Goal: Task Accomplishment & Management: Manage account settings

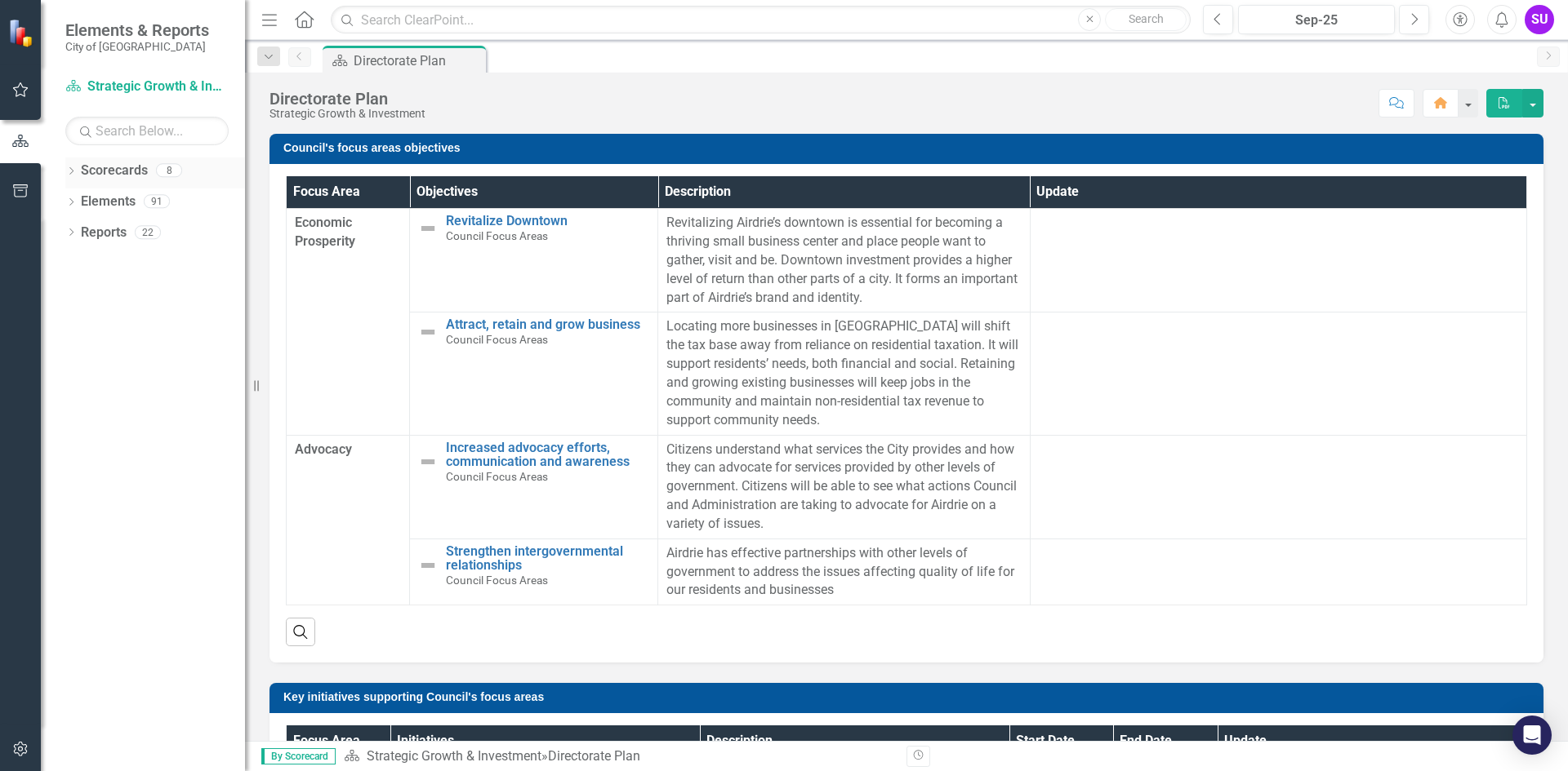
click at [76, 178] on div "Dropdown" at bounding box center [71, 172] width 12 height 13
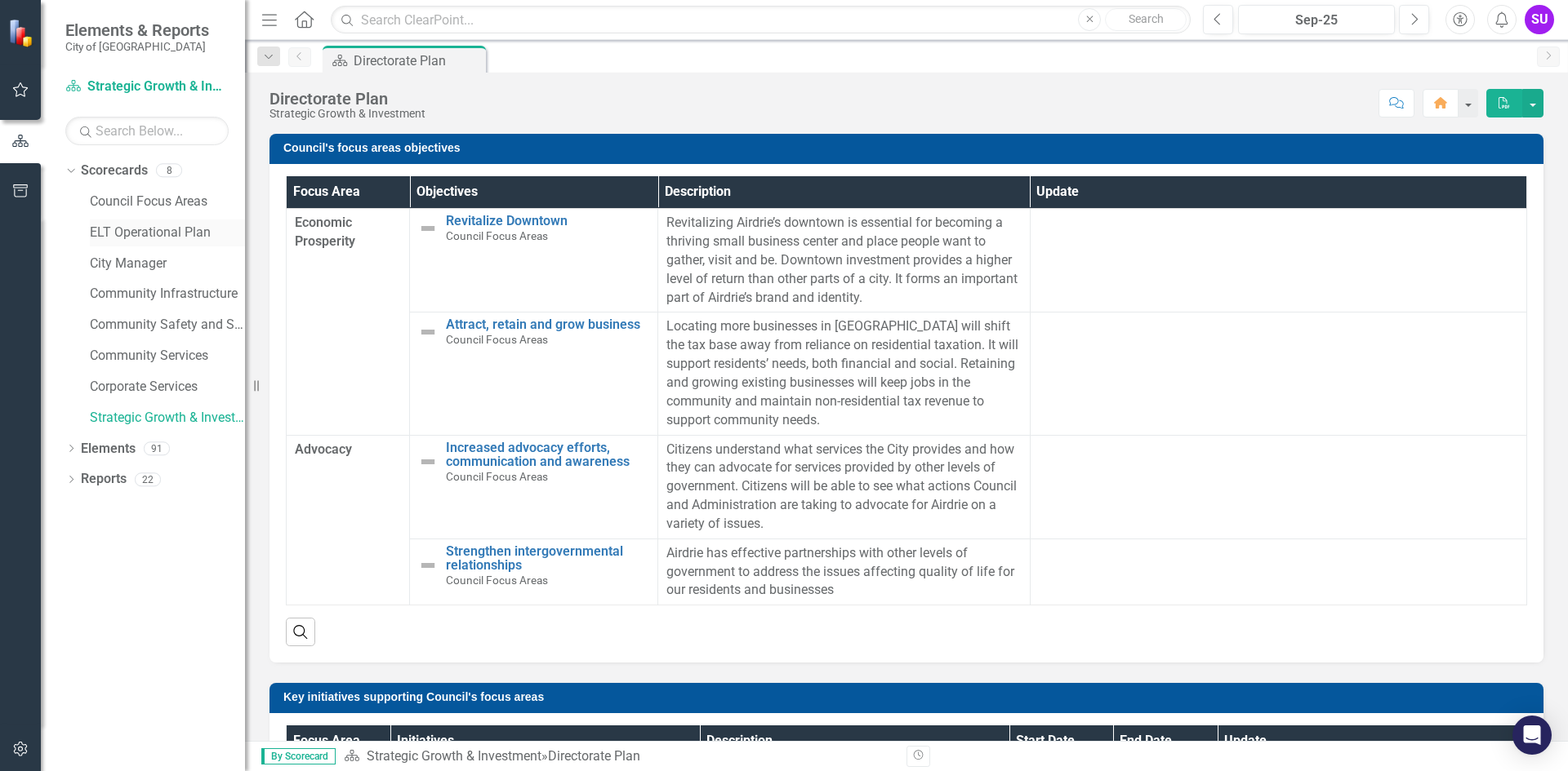
click at [105, 235] on link "ELT Operational Plan" at bounding box center [166, 234] width 155 height 19
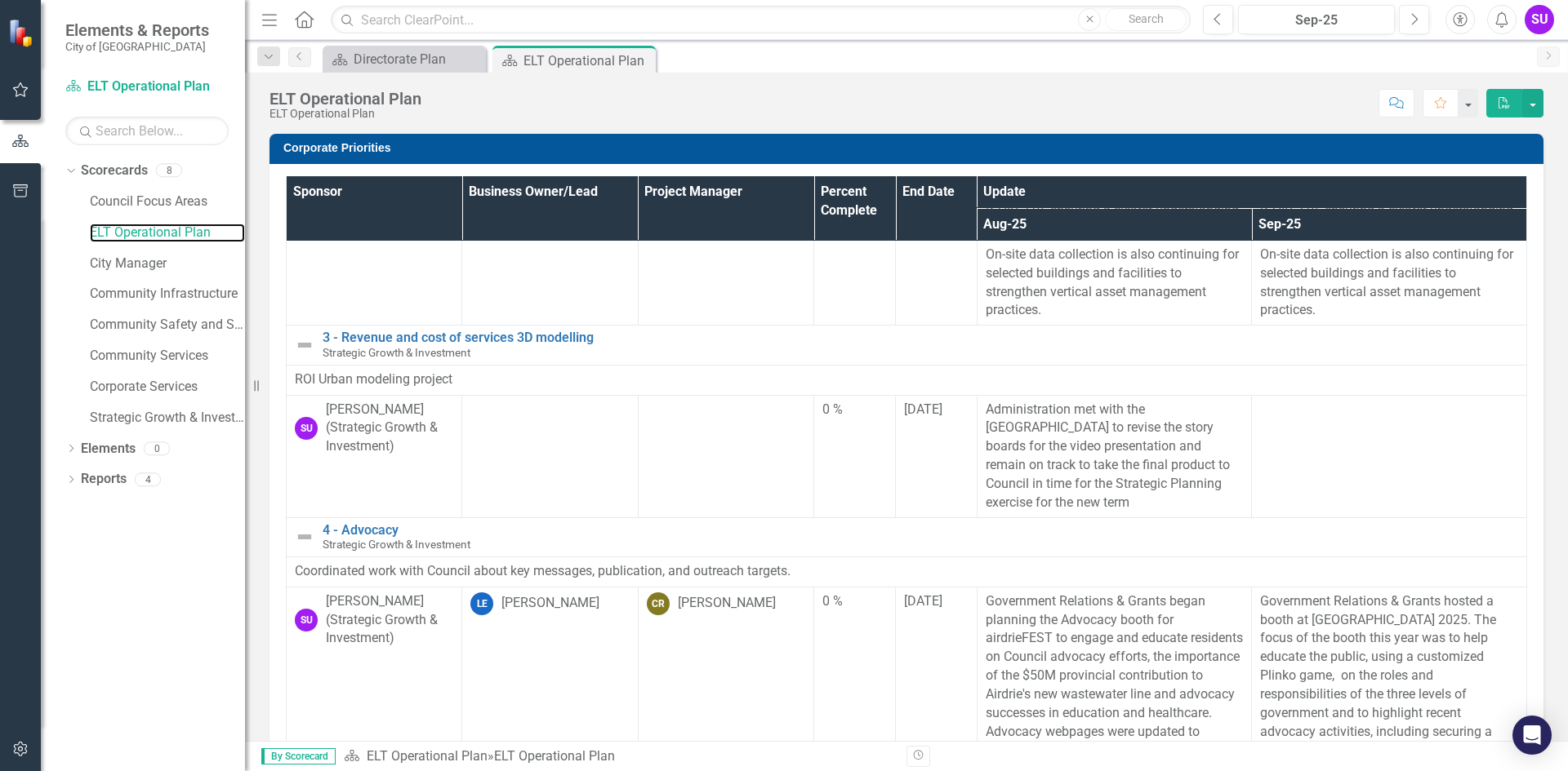
scroll to position [489, 0]
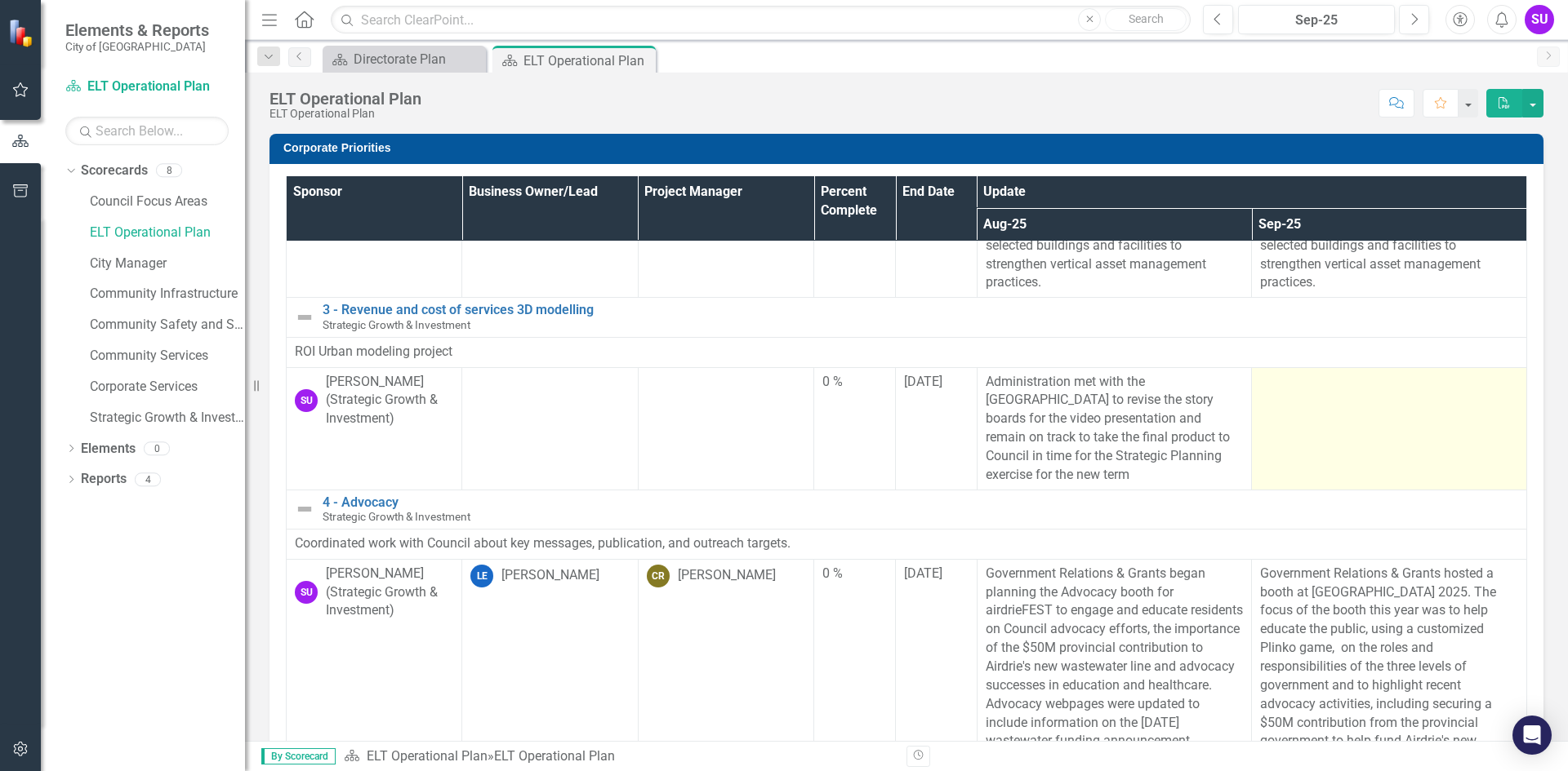
click at [1256, 435] on td at bounding box center [1390, 428] width 275 height 122
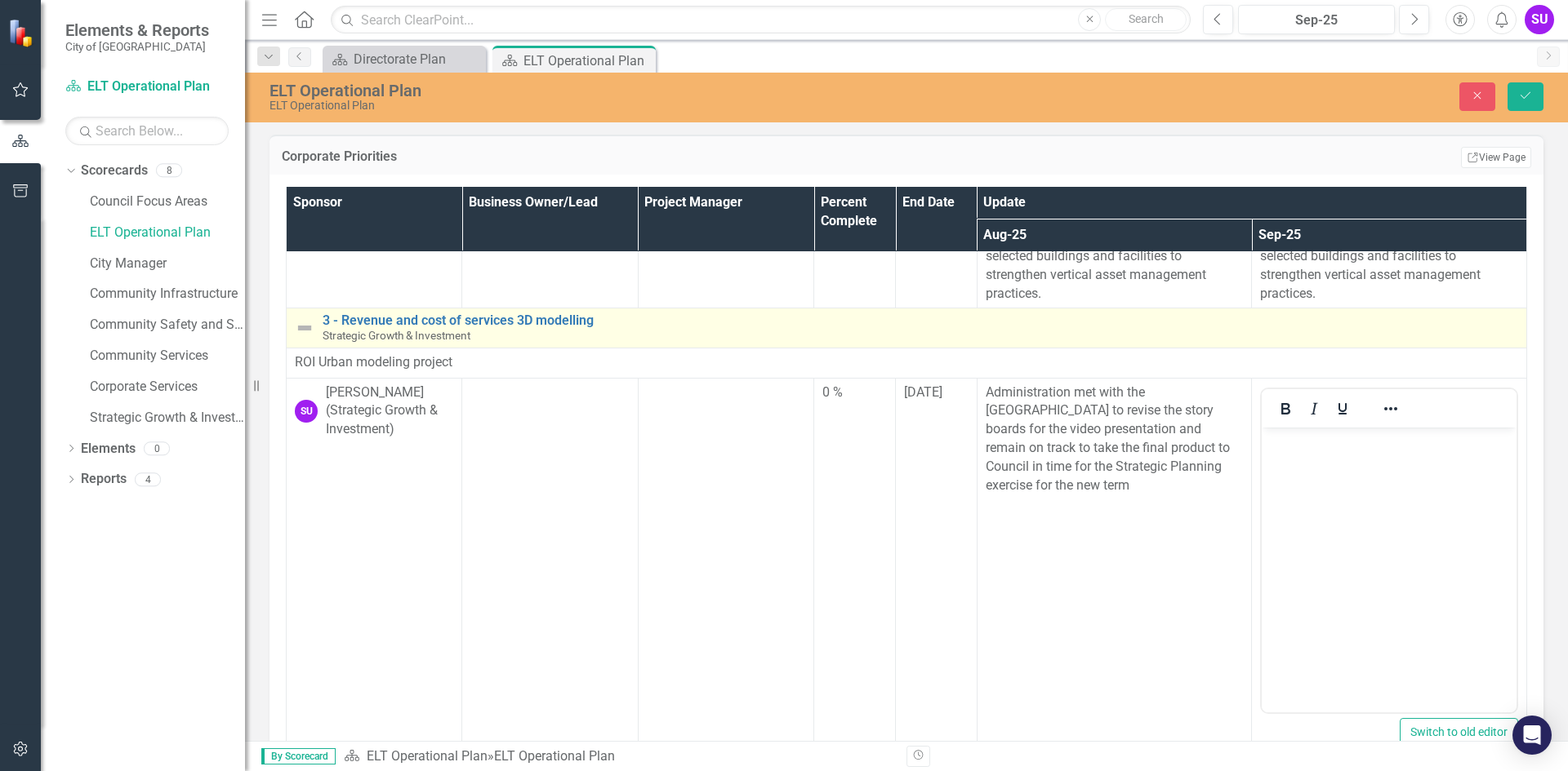
scroll to position [0, 0]
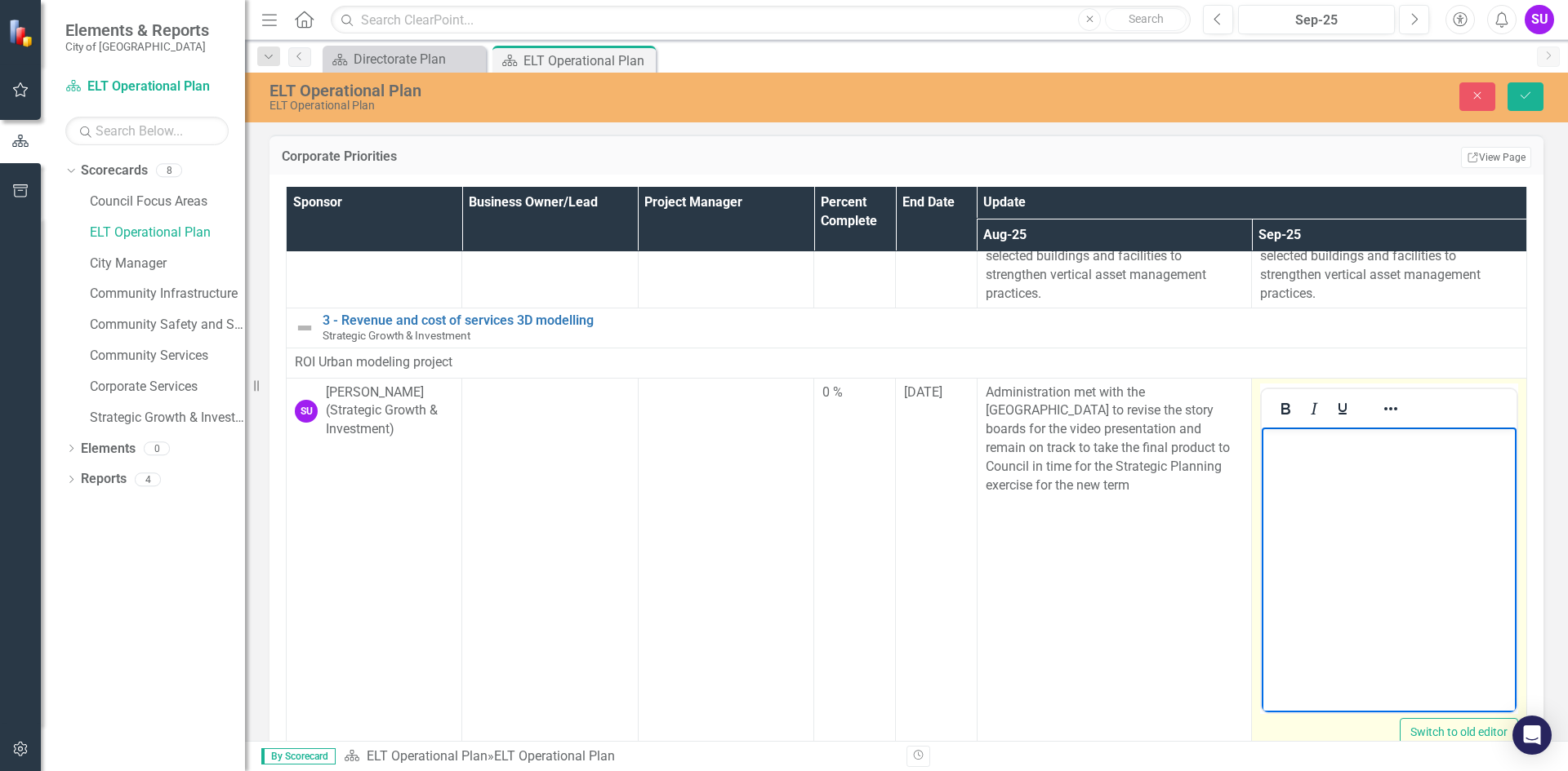
click at [1348, 474] on body "Rich Text Area. Press ALT-0 for help." at bounding box center [1389, 549] width 255 height 245
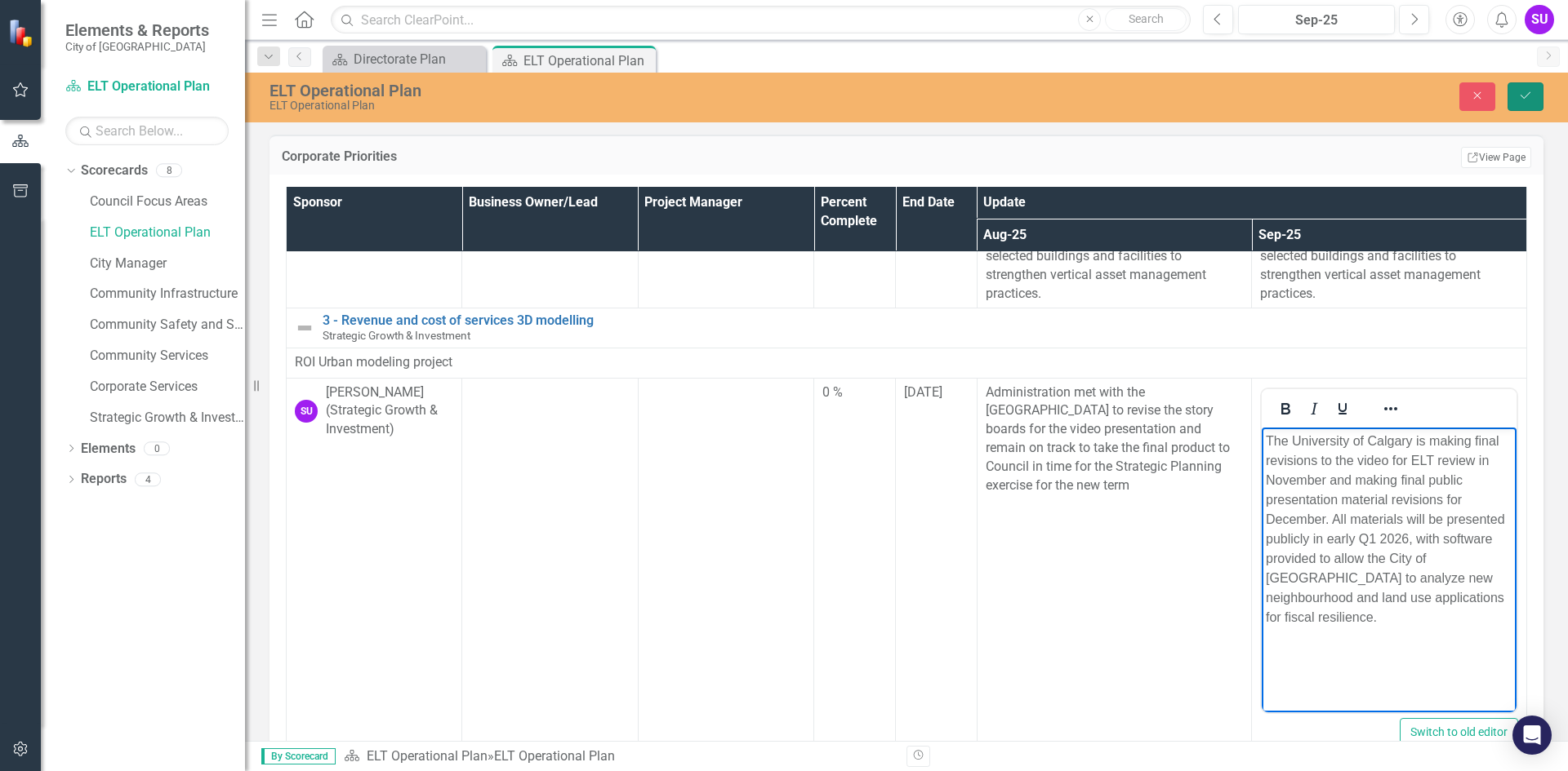
click at [1529, 95] on icon "Save" at bounding box center [1525, 95] width 14 height 12
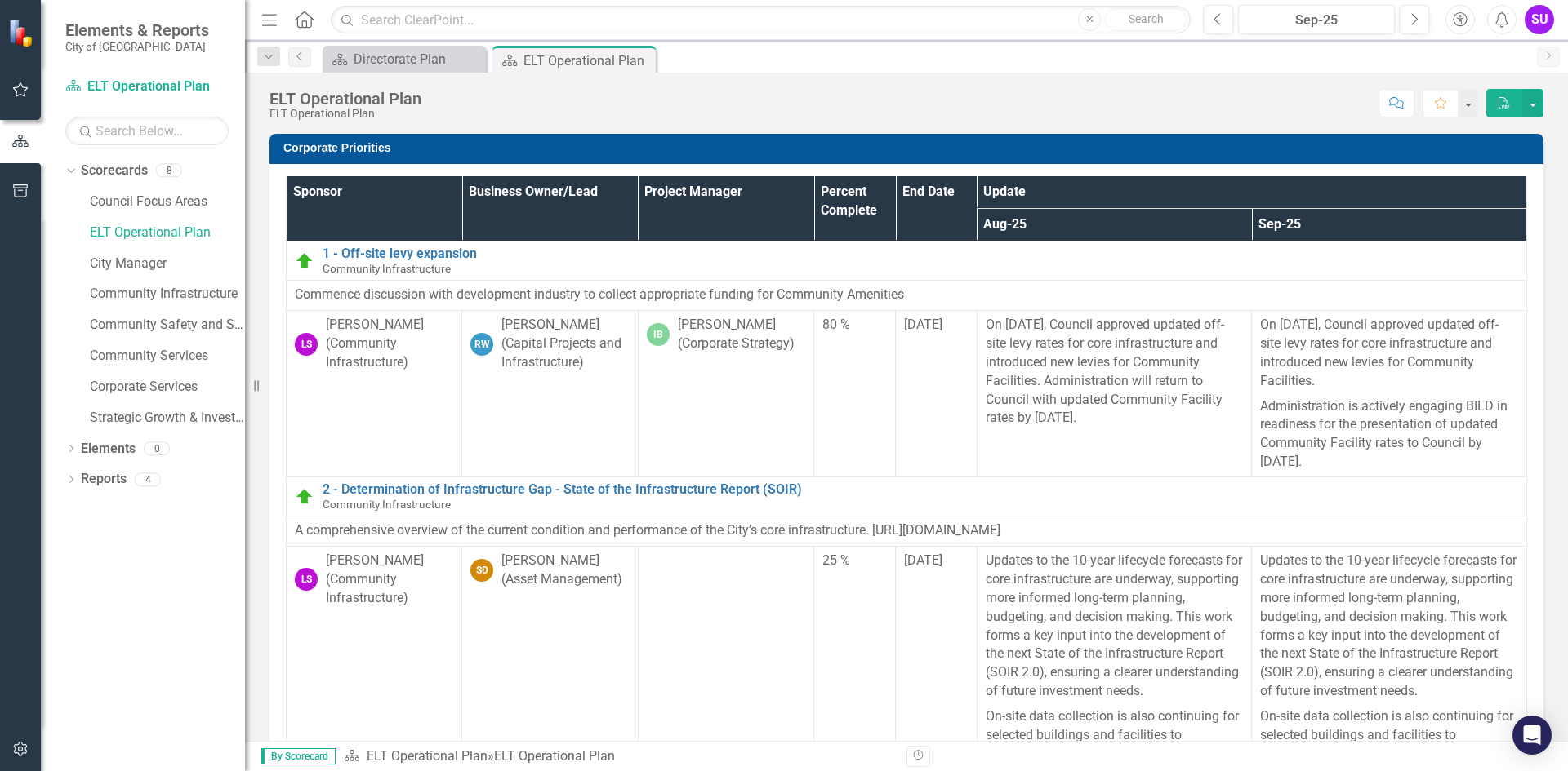
scroll to position [571, 0]
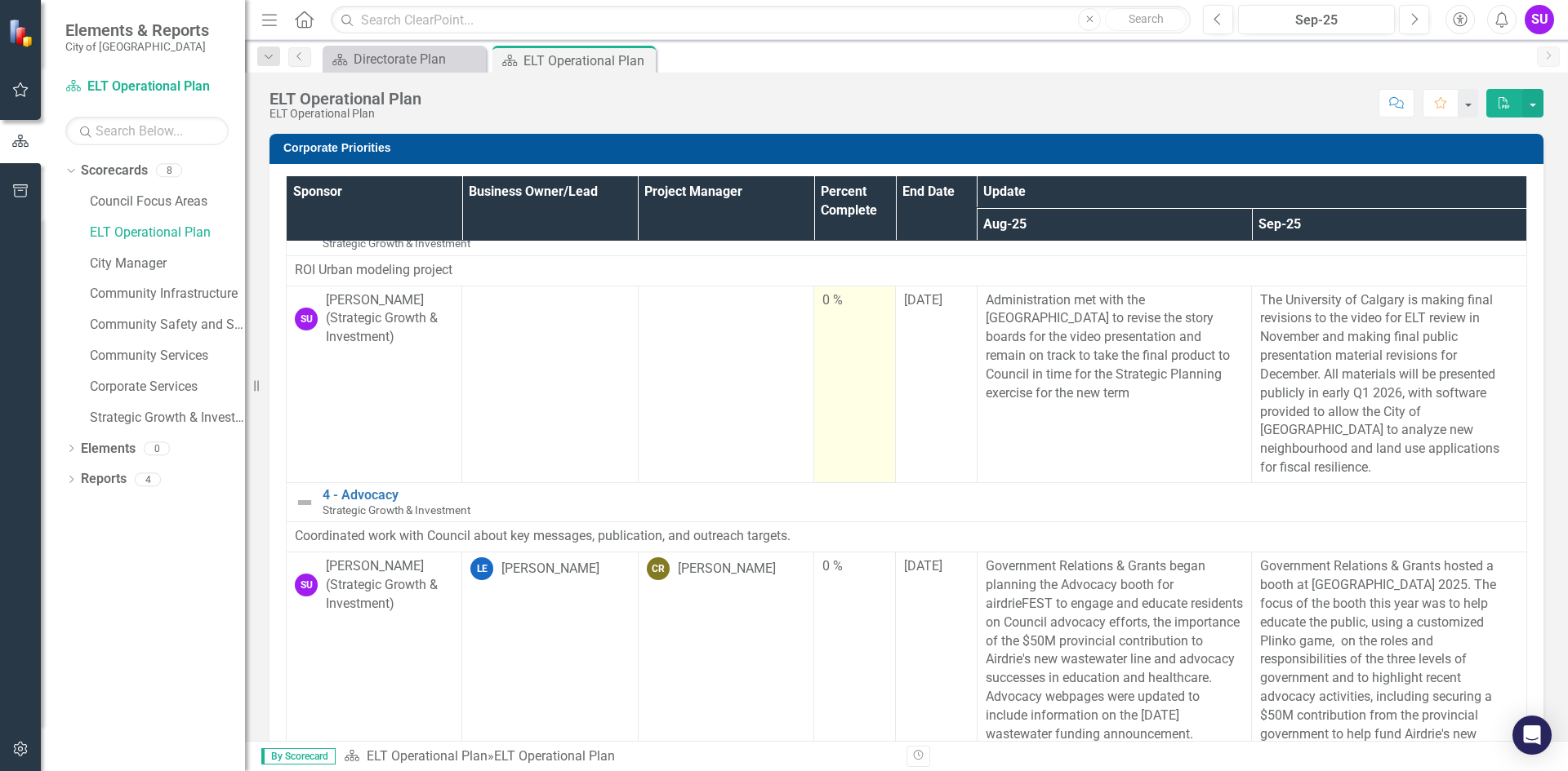
click at [831, 311] on div "0 %" at bounding box center [854, 301] width 64 height 19
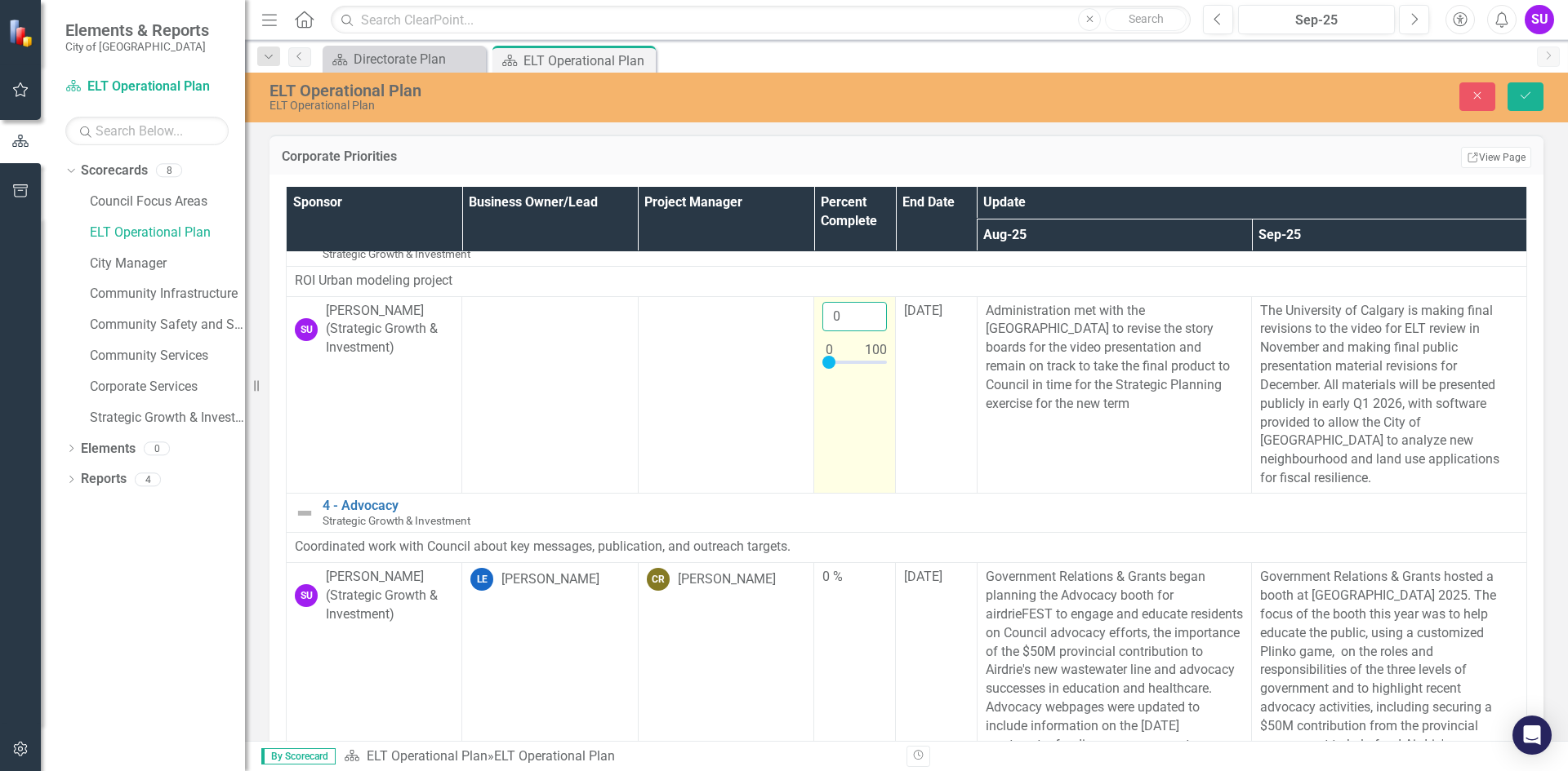
click at [839, 333] on input "0" at bounding box center [854, 316] width 64 height 30
type input "95"
click at [1527, 85] on button "Save" at bounding box center [1525, 97] width 36 height 29
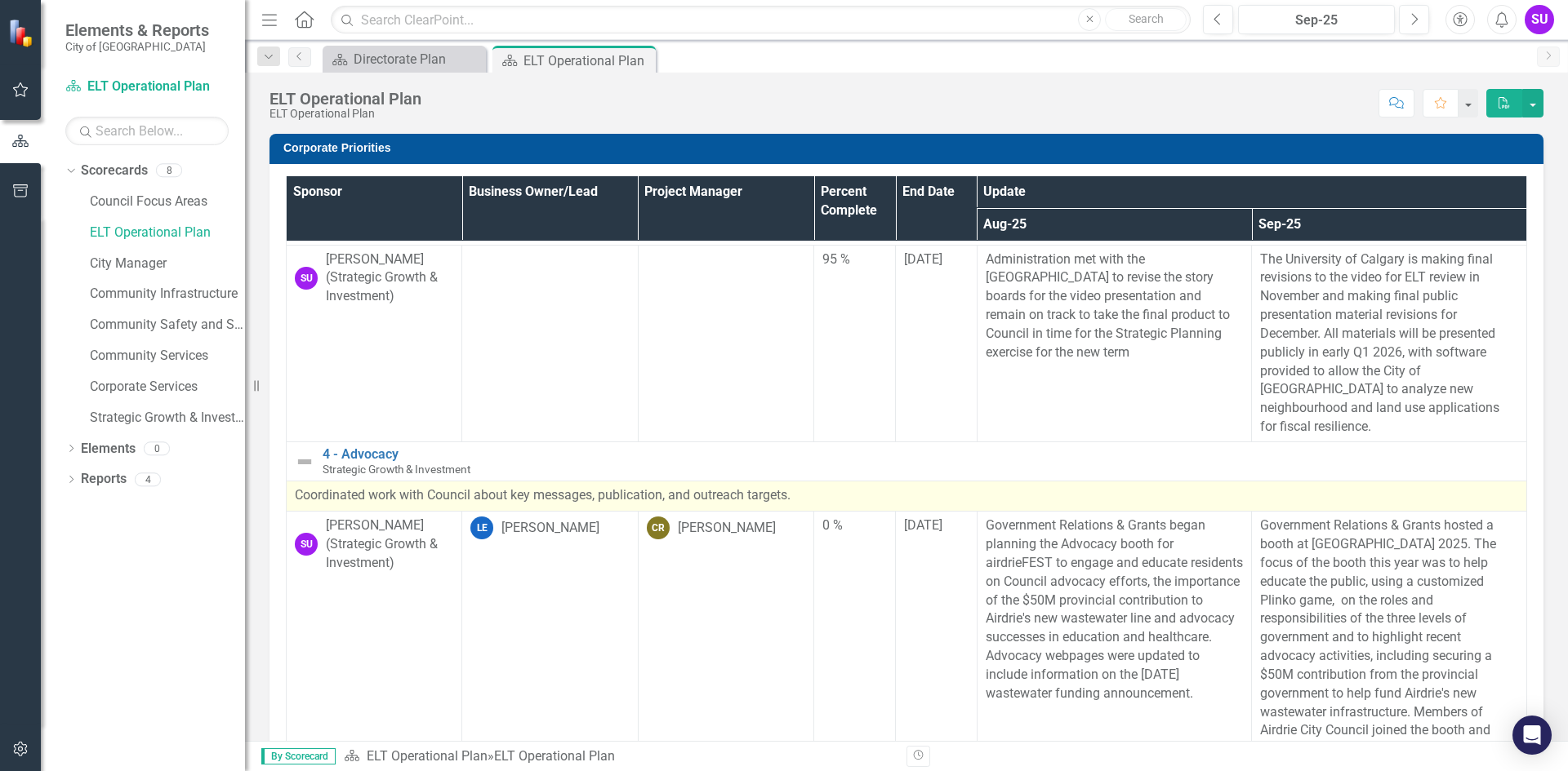
scroll to position [734, 0]
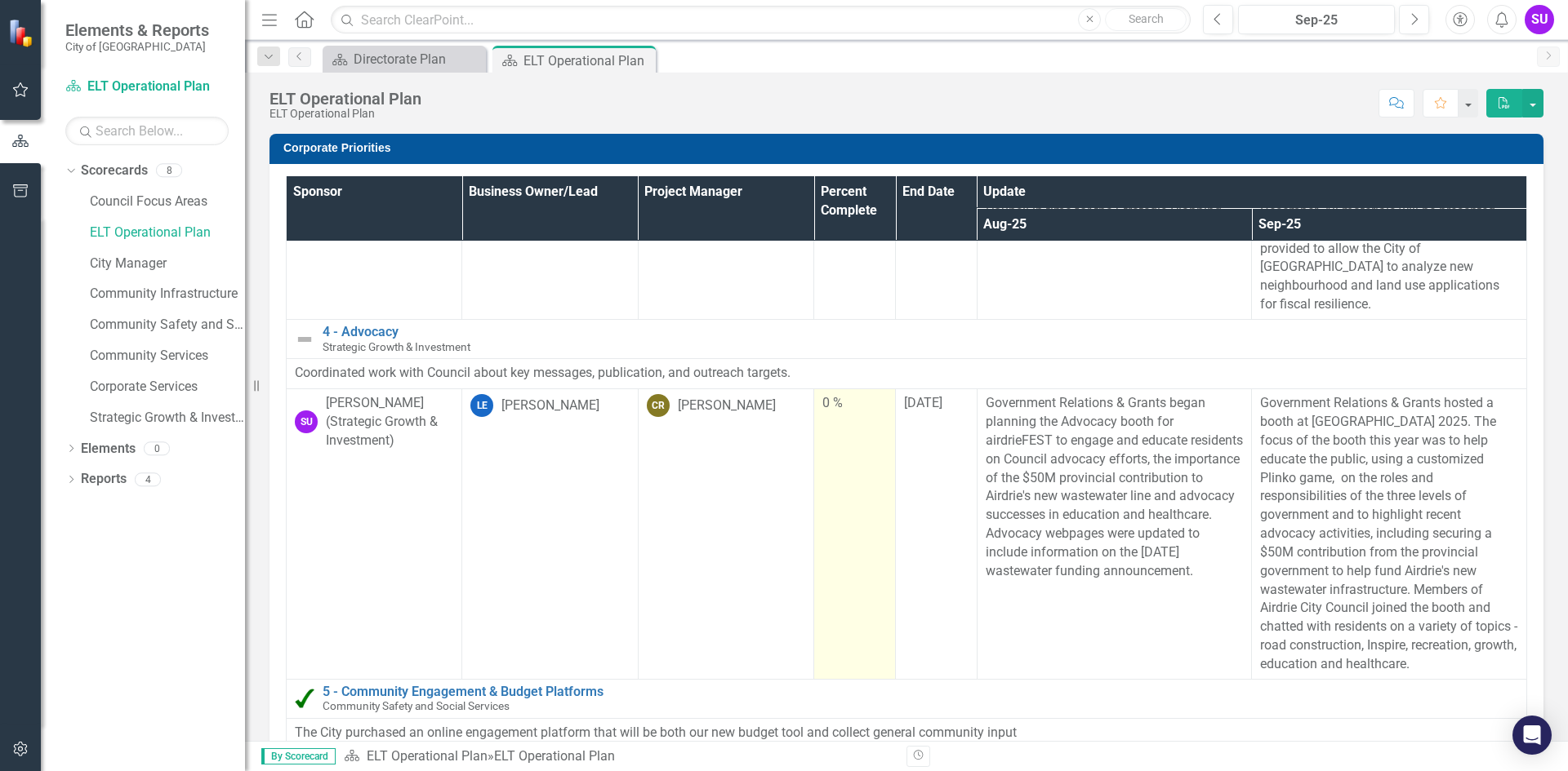
click at [822, 405] on div "0 %" at bounding box center [854, 404] width 64 height 19
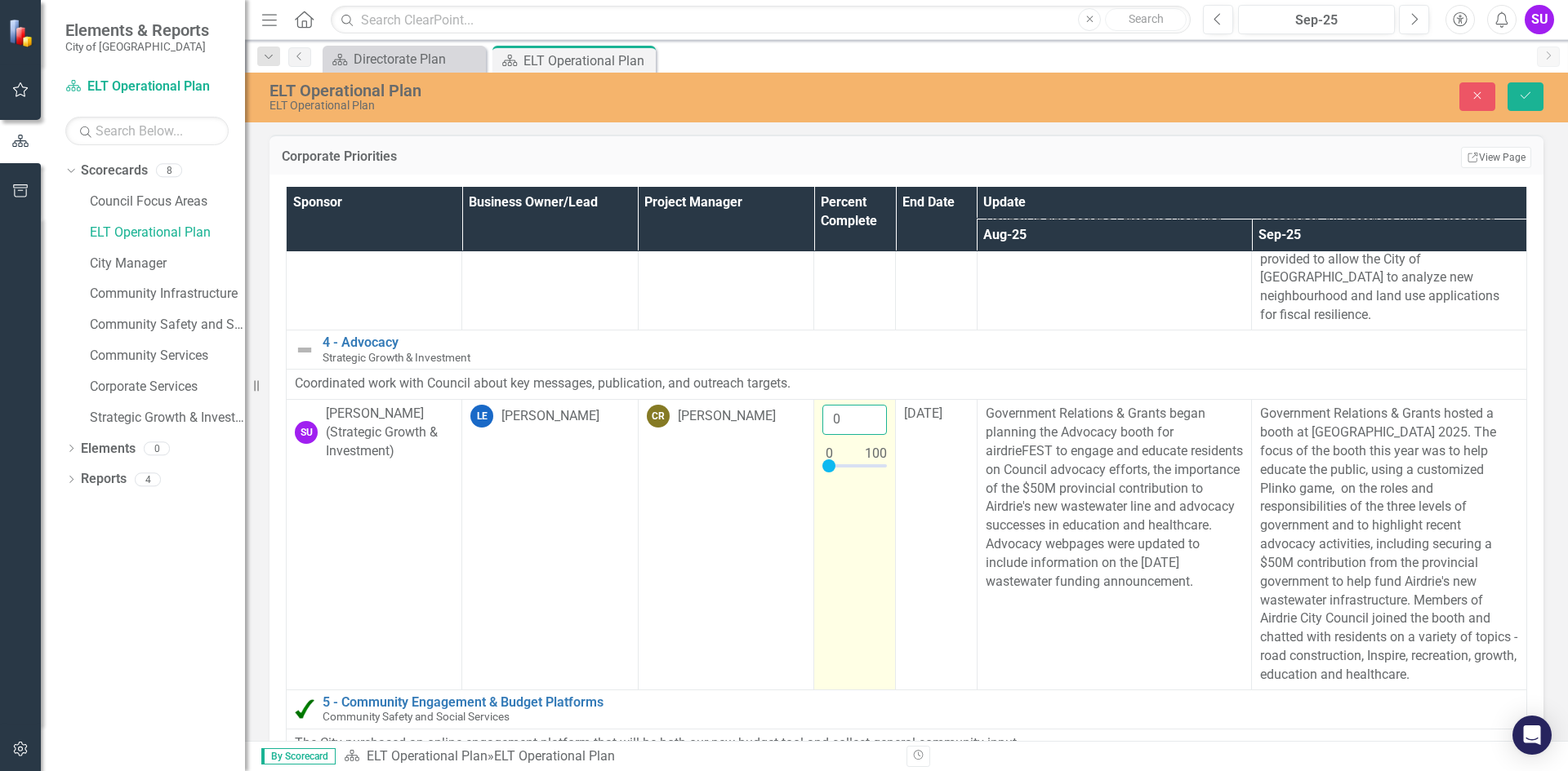
click at [836, 422] on input "0" at bounding box center [854, 419] width 64 height 30
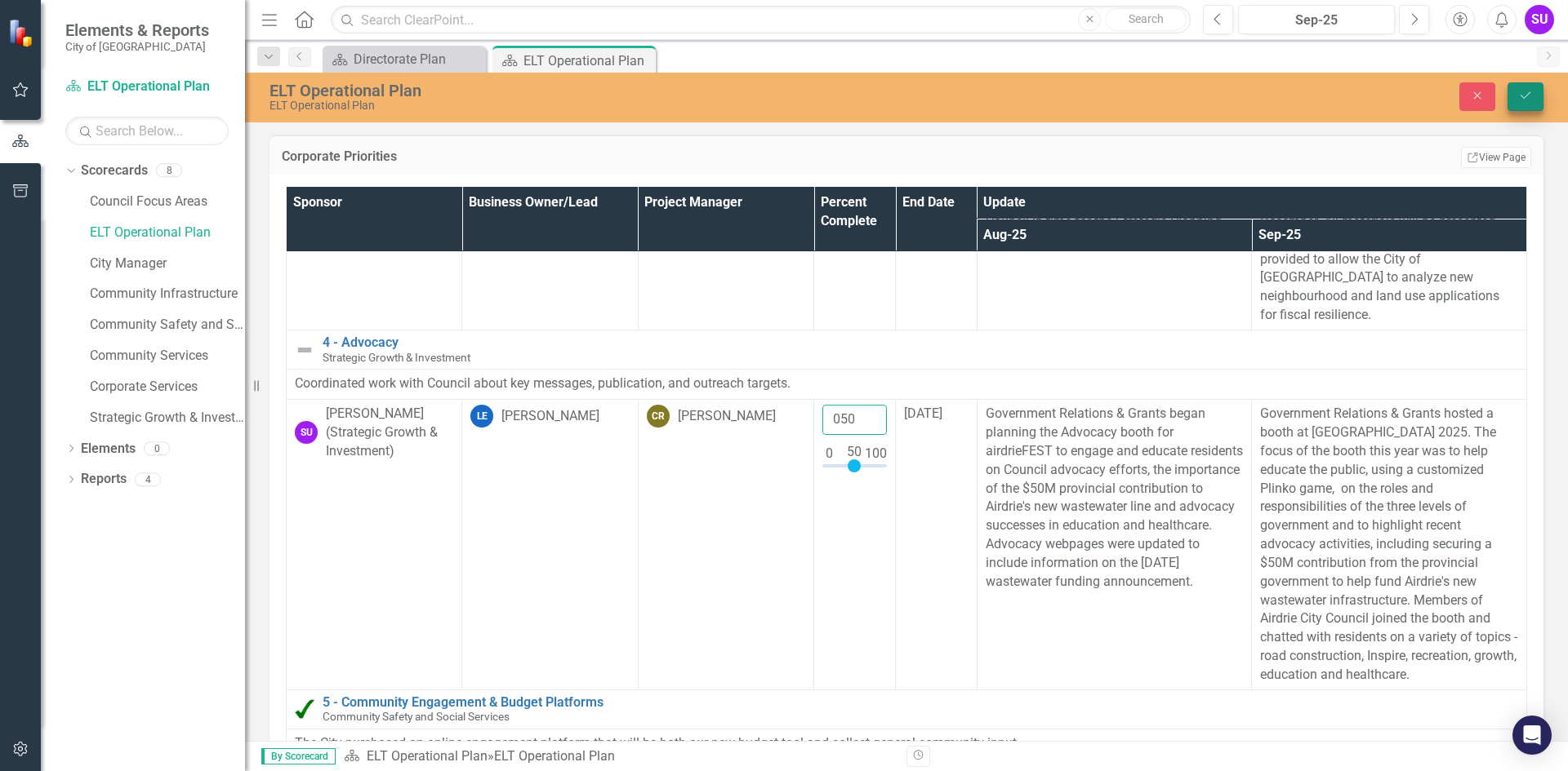
type input "050"
click at [1523, 105] on button "Save" at bounding box center [1525, 97] width 36 height 29
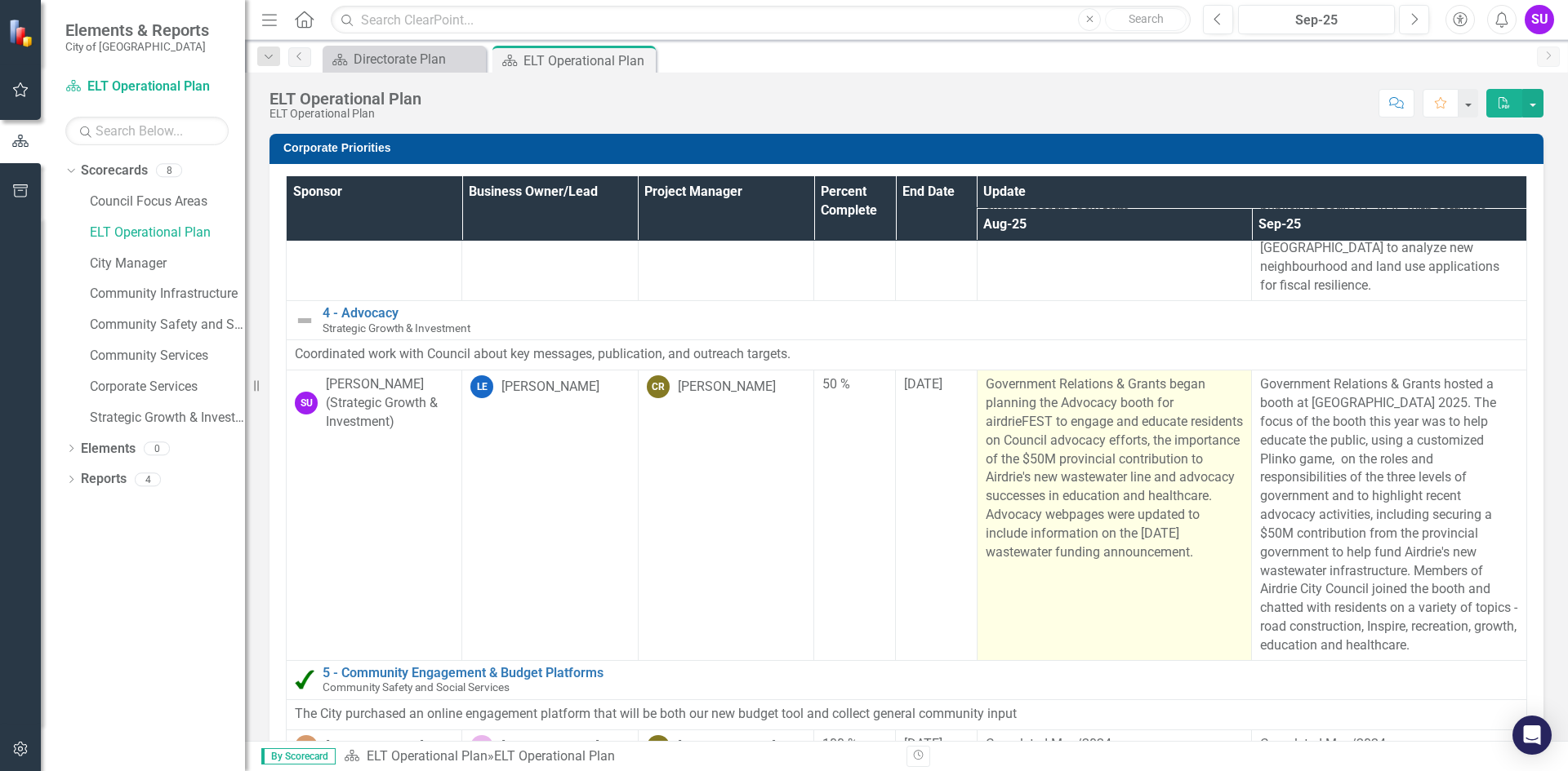
scroll to position [816, 0]
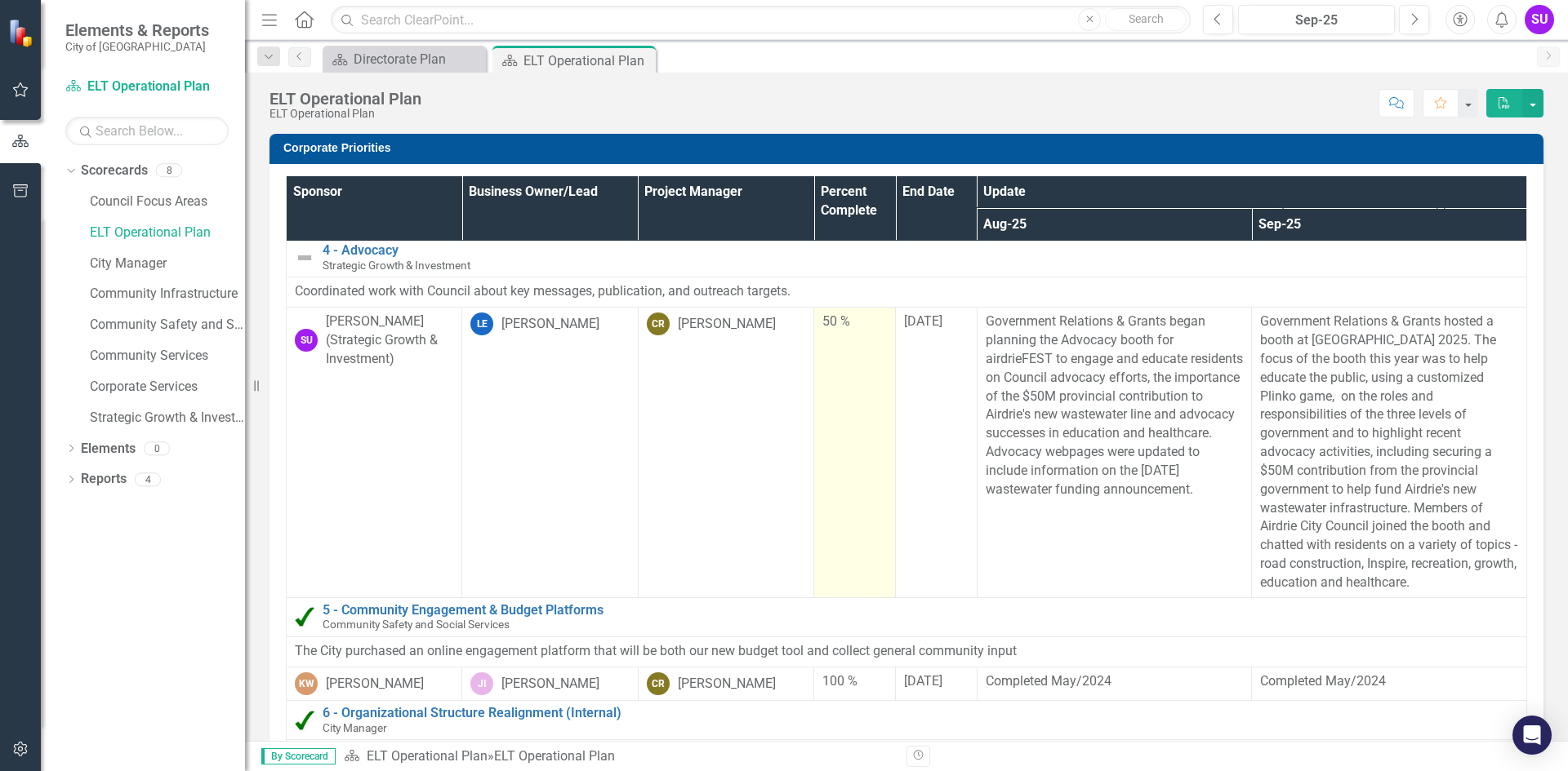
click at [826, 324] on div "50 %" at bounding box center [854, 322] width 64 height 19
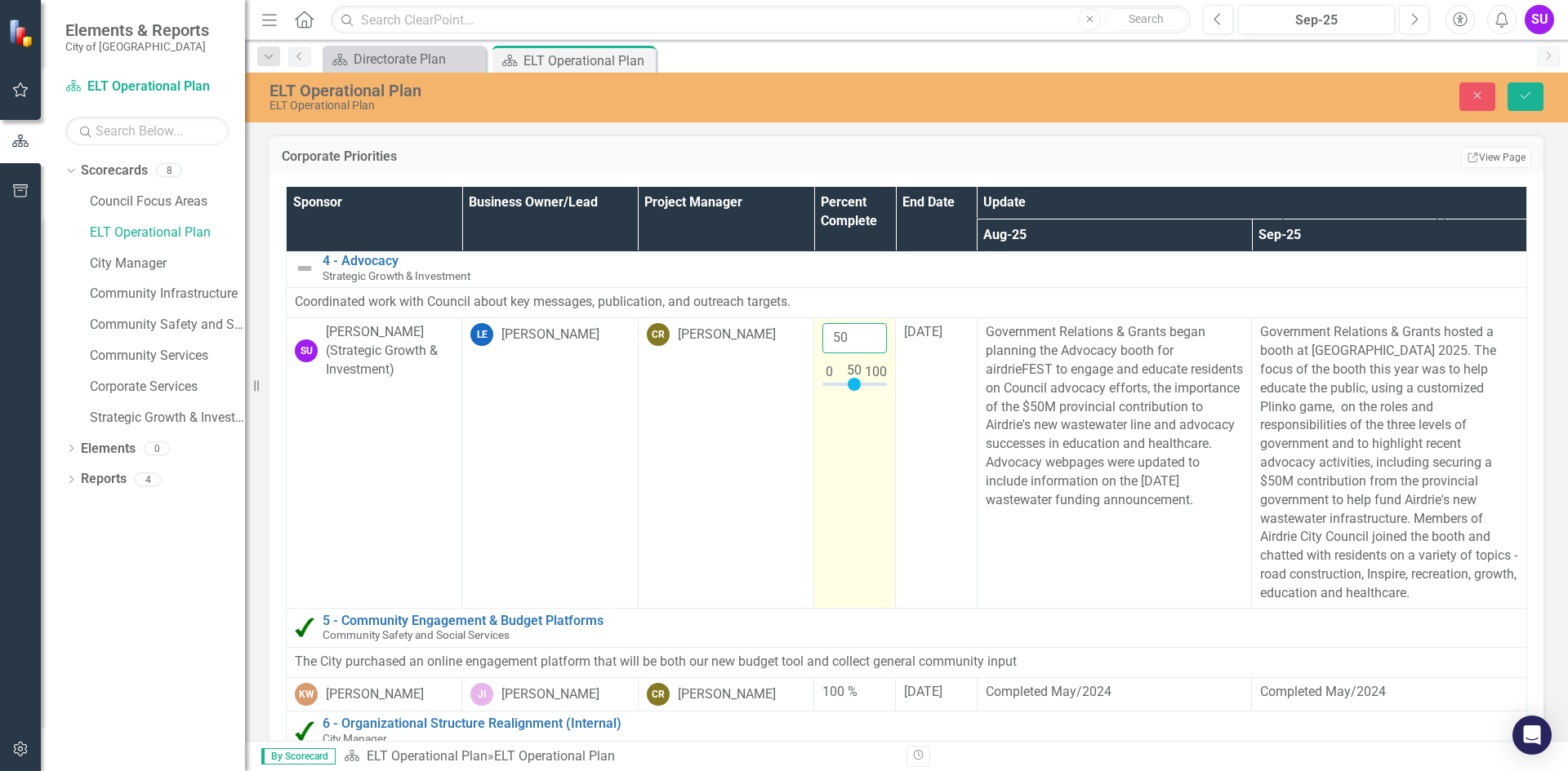
click at [834, 336] on input "50" at bounding box center [854, 337] width 64 height 30
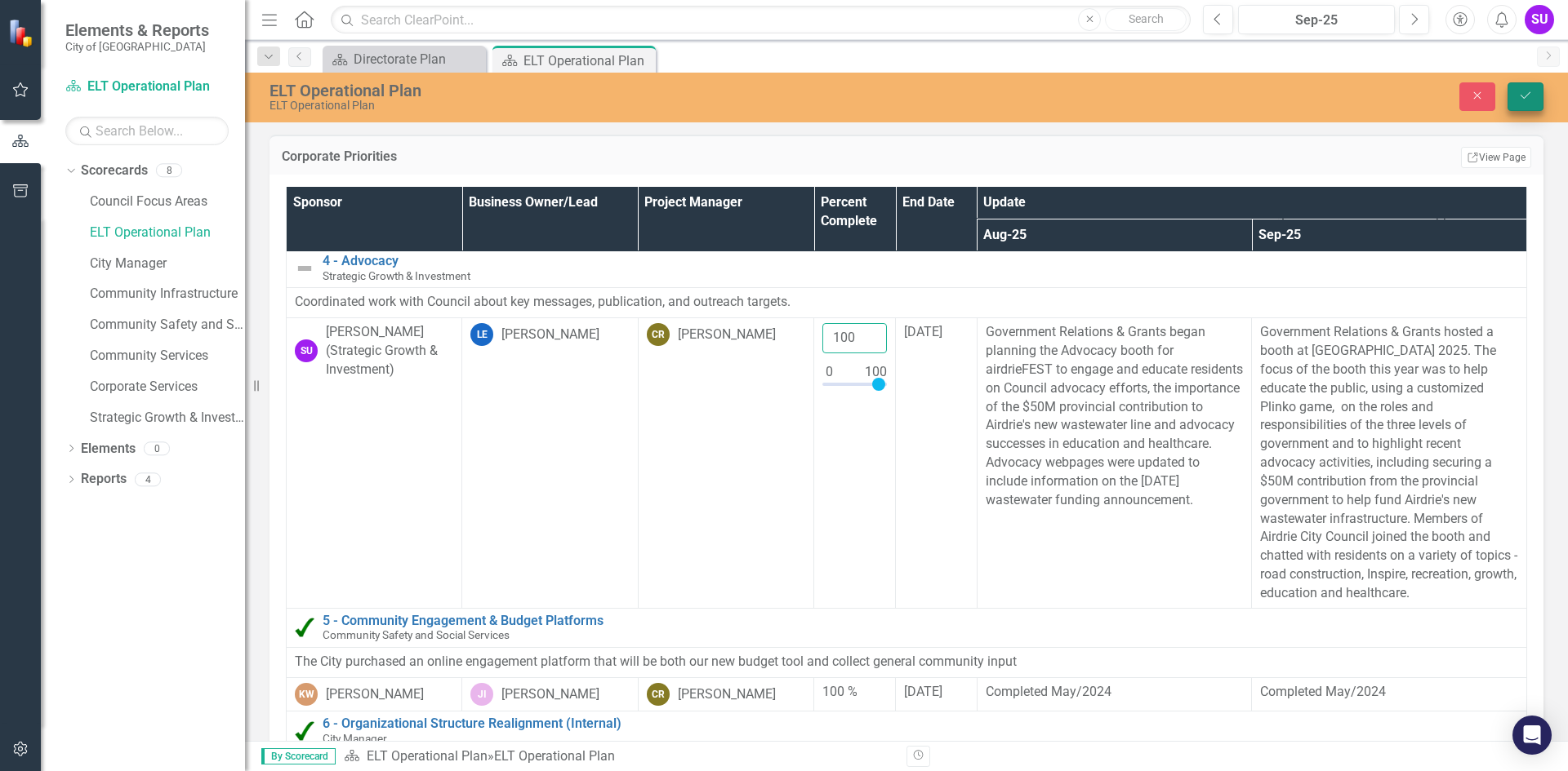
type input "100"
click at [1518, 99] on icon "Save" at bounding box center [1525, 95] width 14 height 12
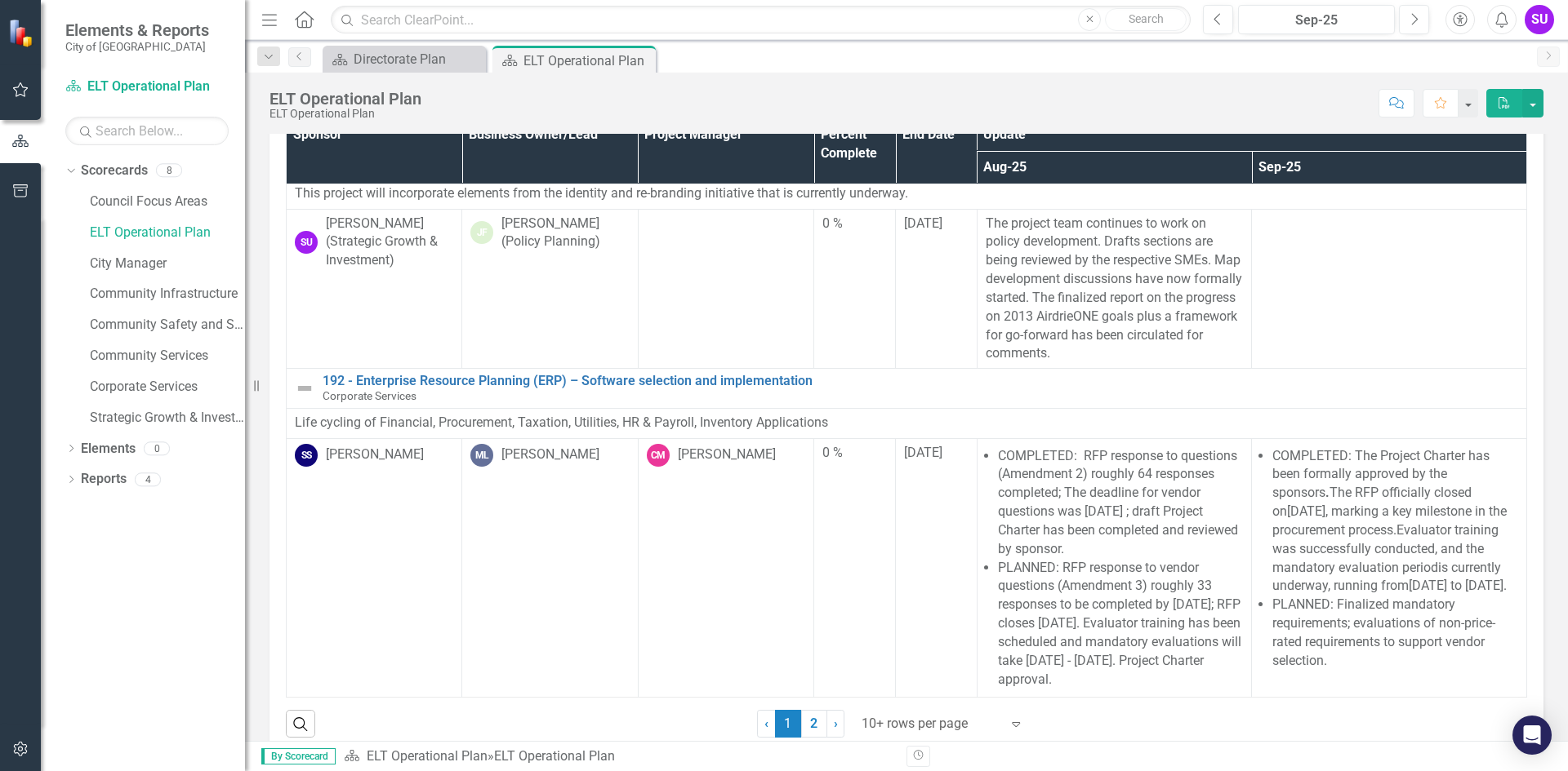
scroll to position [87, 0]
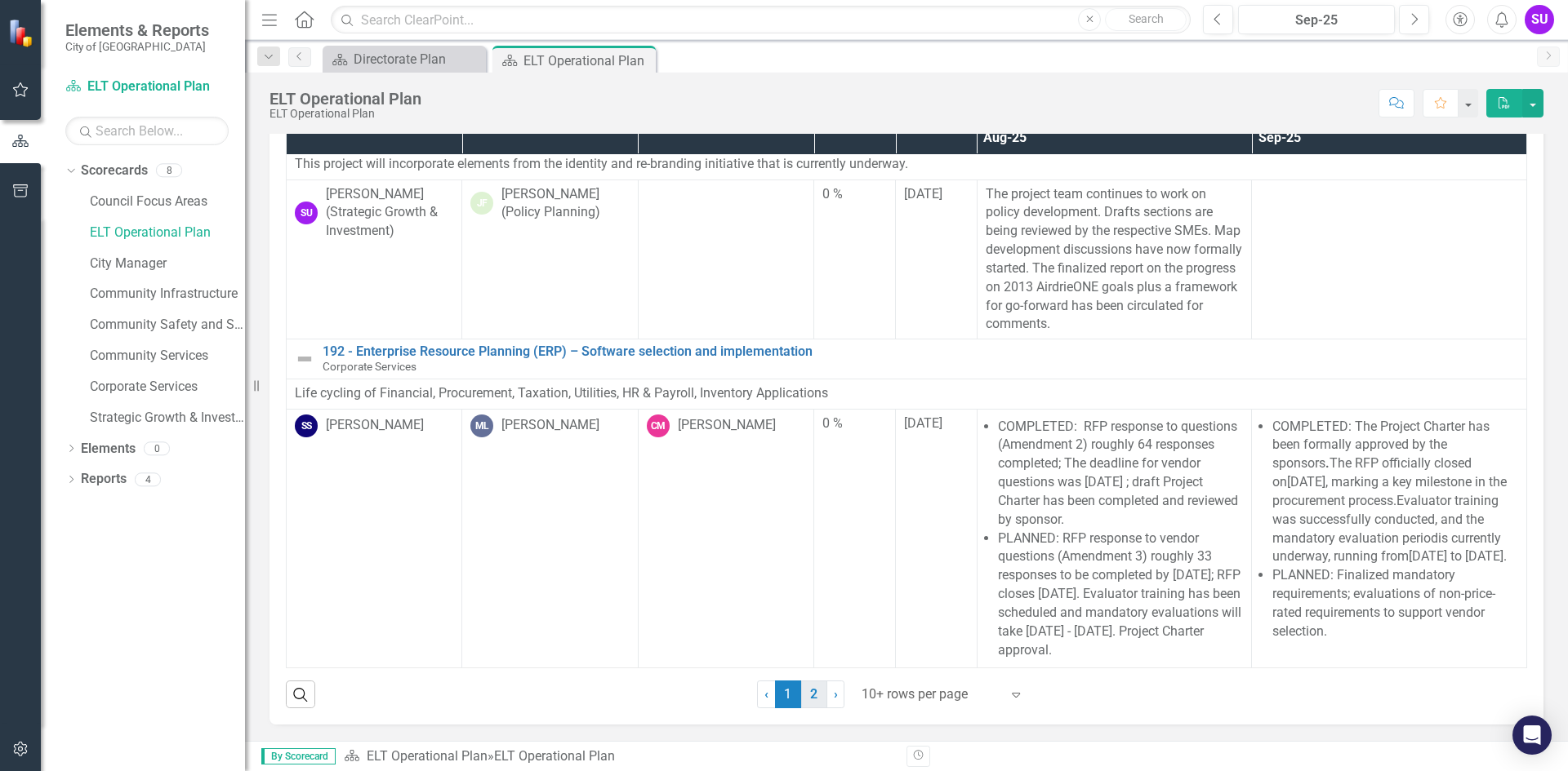
click at [803, 698] on link "2" at bounding box center [814, 694] width 26 height 28
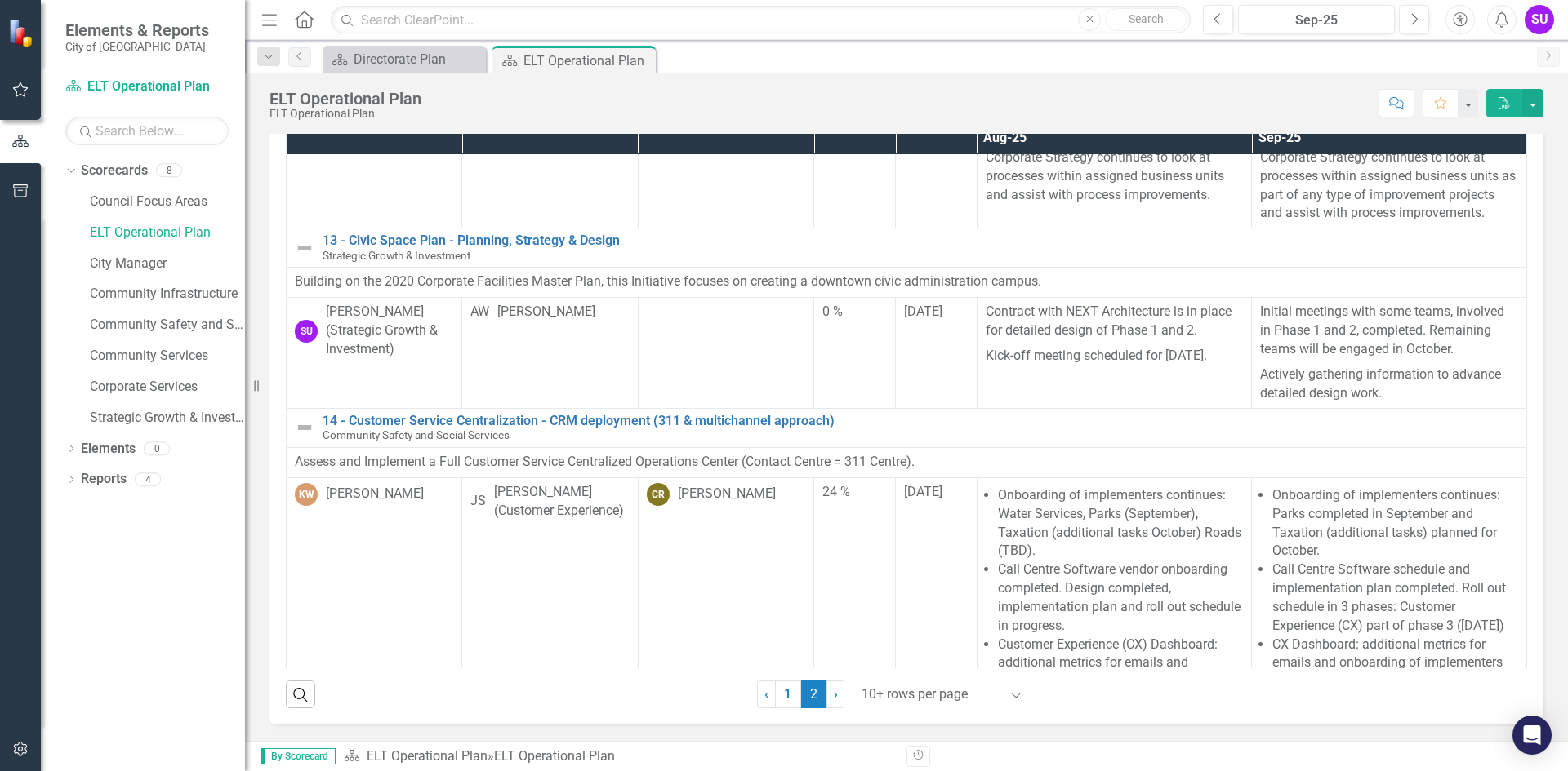
scroll to position [267, 0]
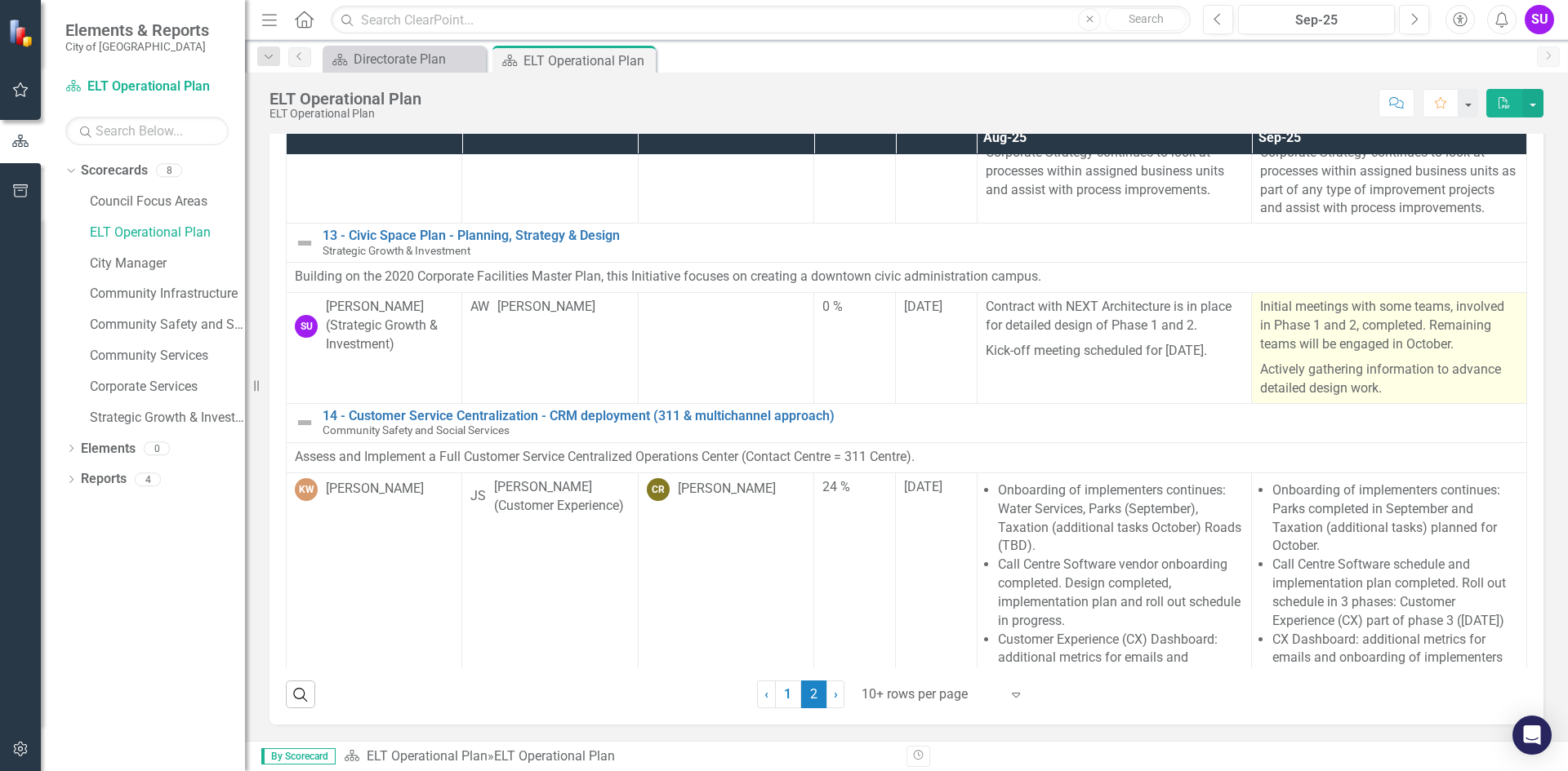
click at [1353, 385] on p "Actively gathering information to advance detailed design work." at bounding box center [1389, 378] width 258 height 40
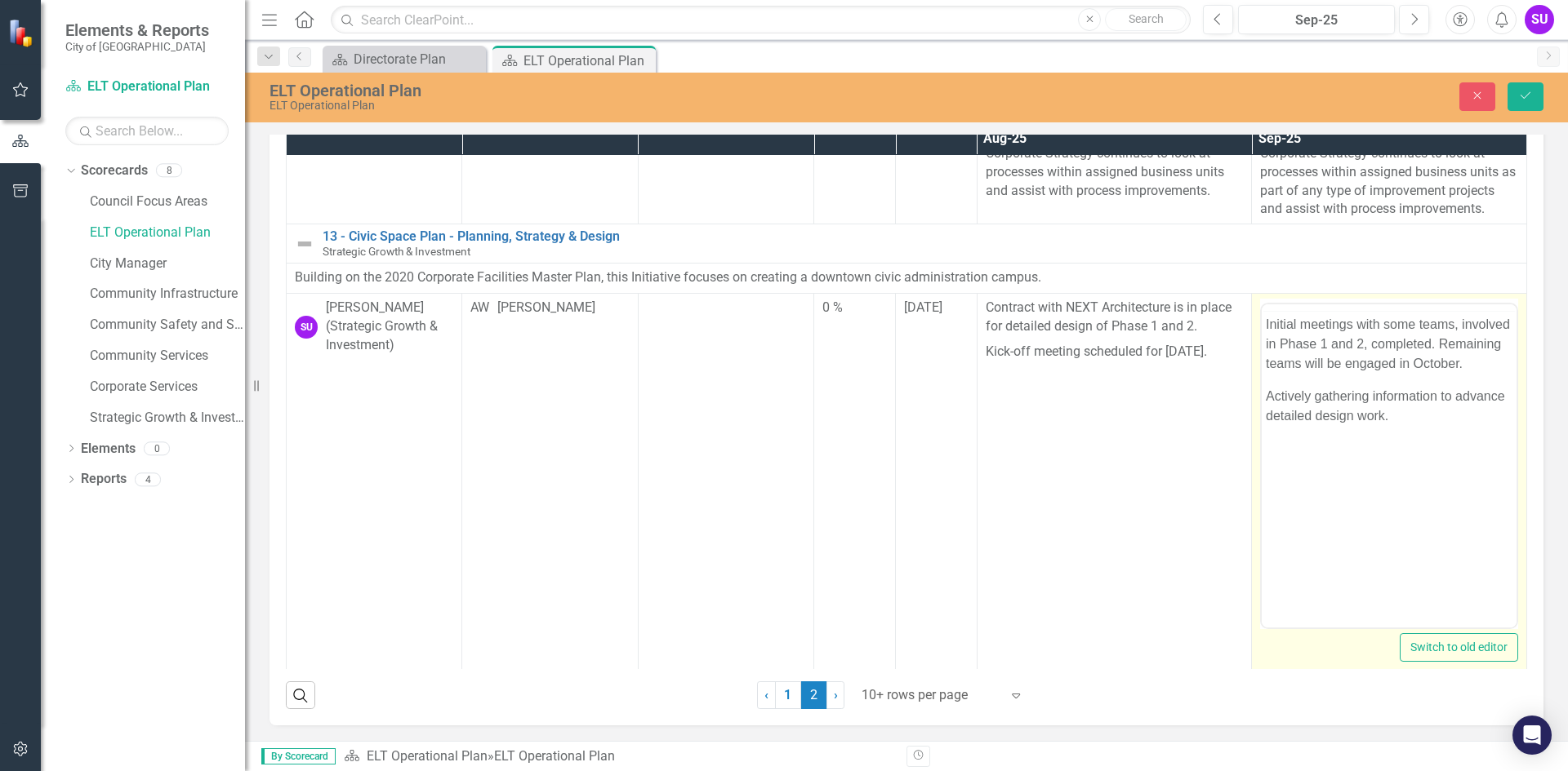
scroll to position [0, 0]
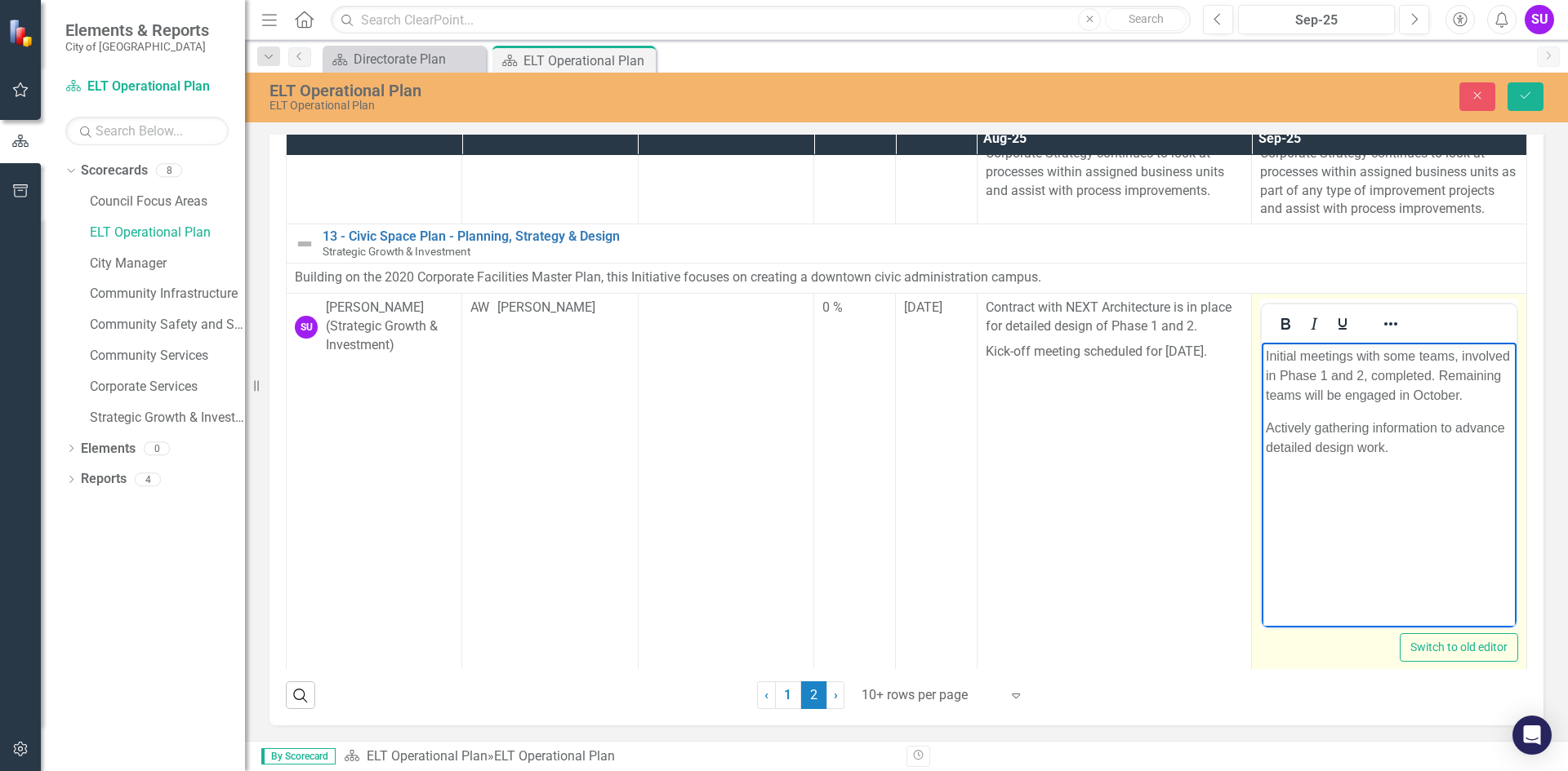
drag, startPoint x: 1389, startPoint y: 469, endPoint x: 1235, endPoint y: 338, distance: 202.2
click at [1262, 343] on html "Initial meetings with some teams, involved in Phase 1 and 2, completed. Remaini…" at bounding box center [1389, 465] width 255 height 245
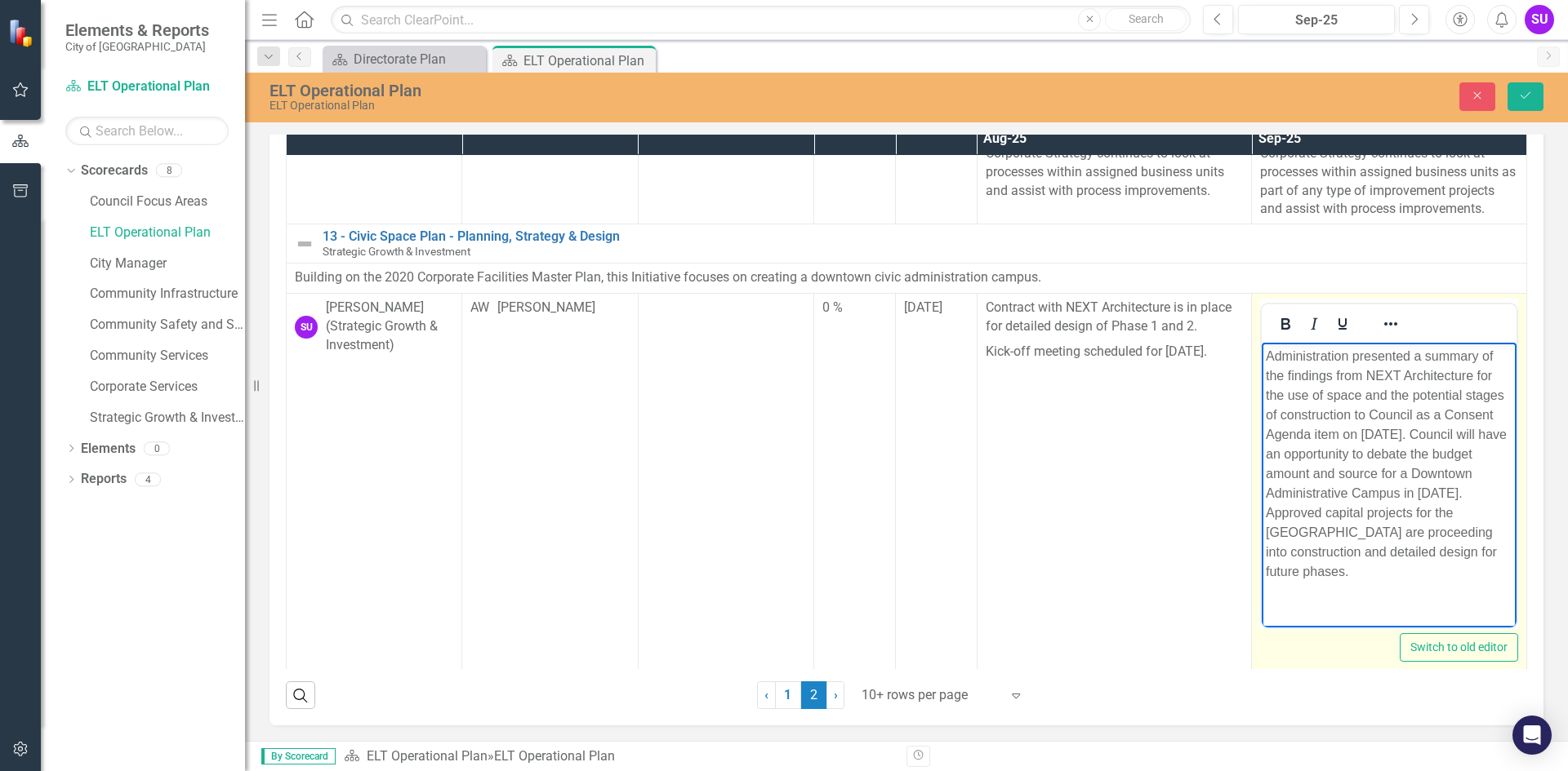
copy p "Administration presented a summary of the findings from NEXT Architecture for t…"
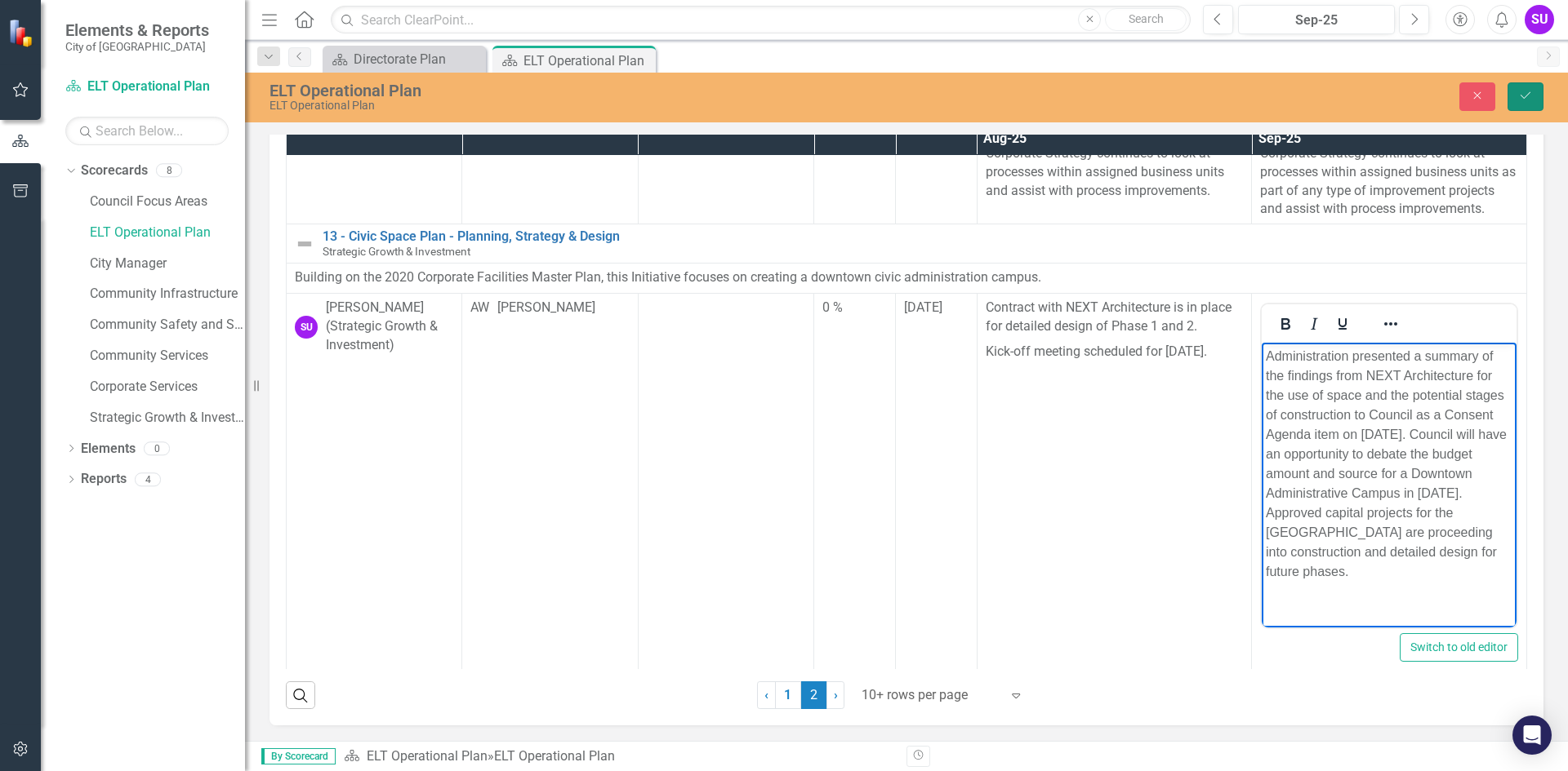
click at [1520, 87] on button "Save" at bounding box center [1525, 97] width 36 height 29
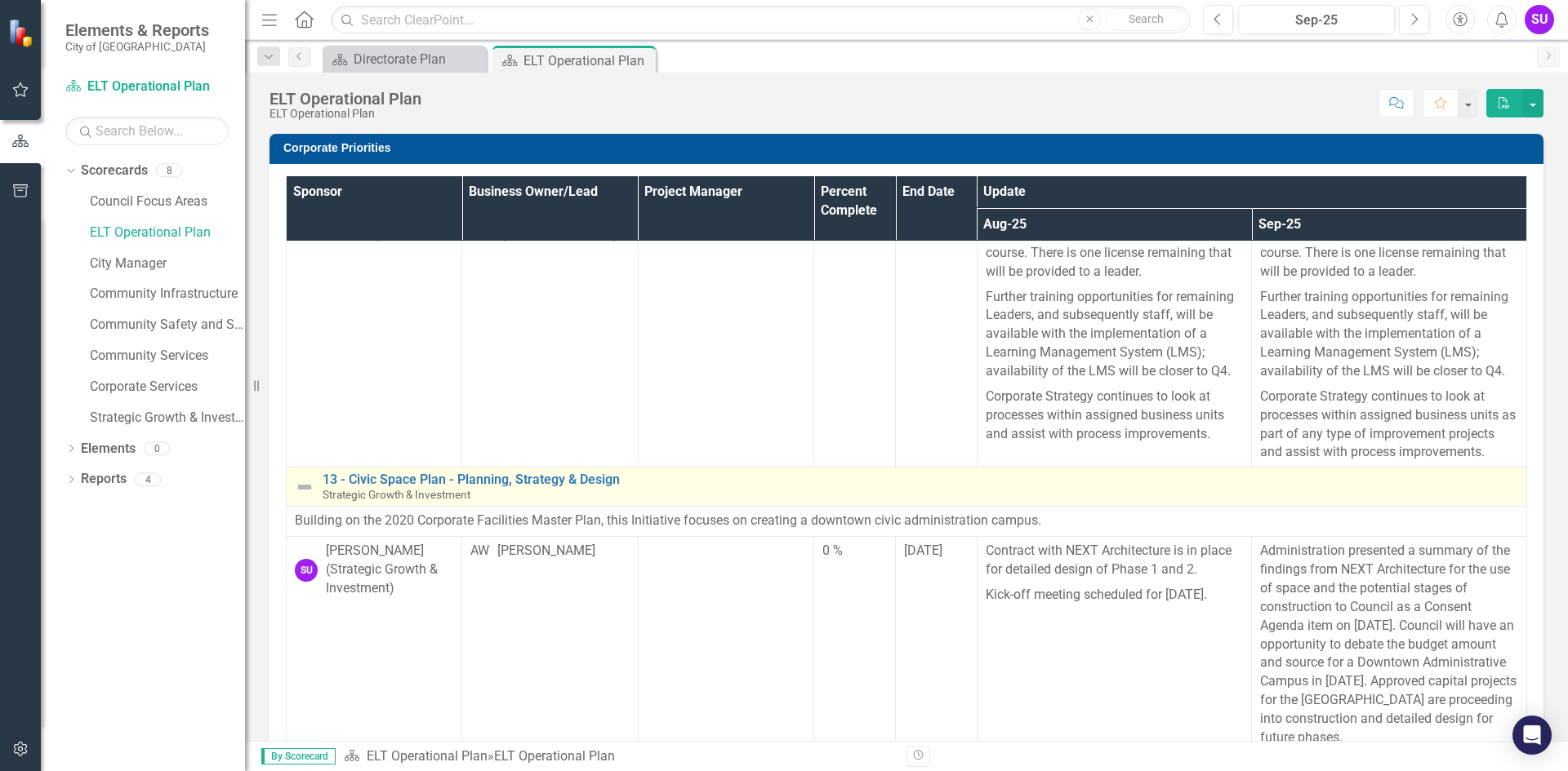
scroll to position [163, 0]
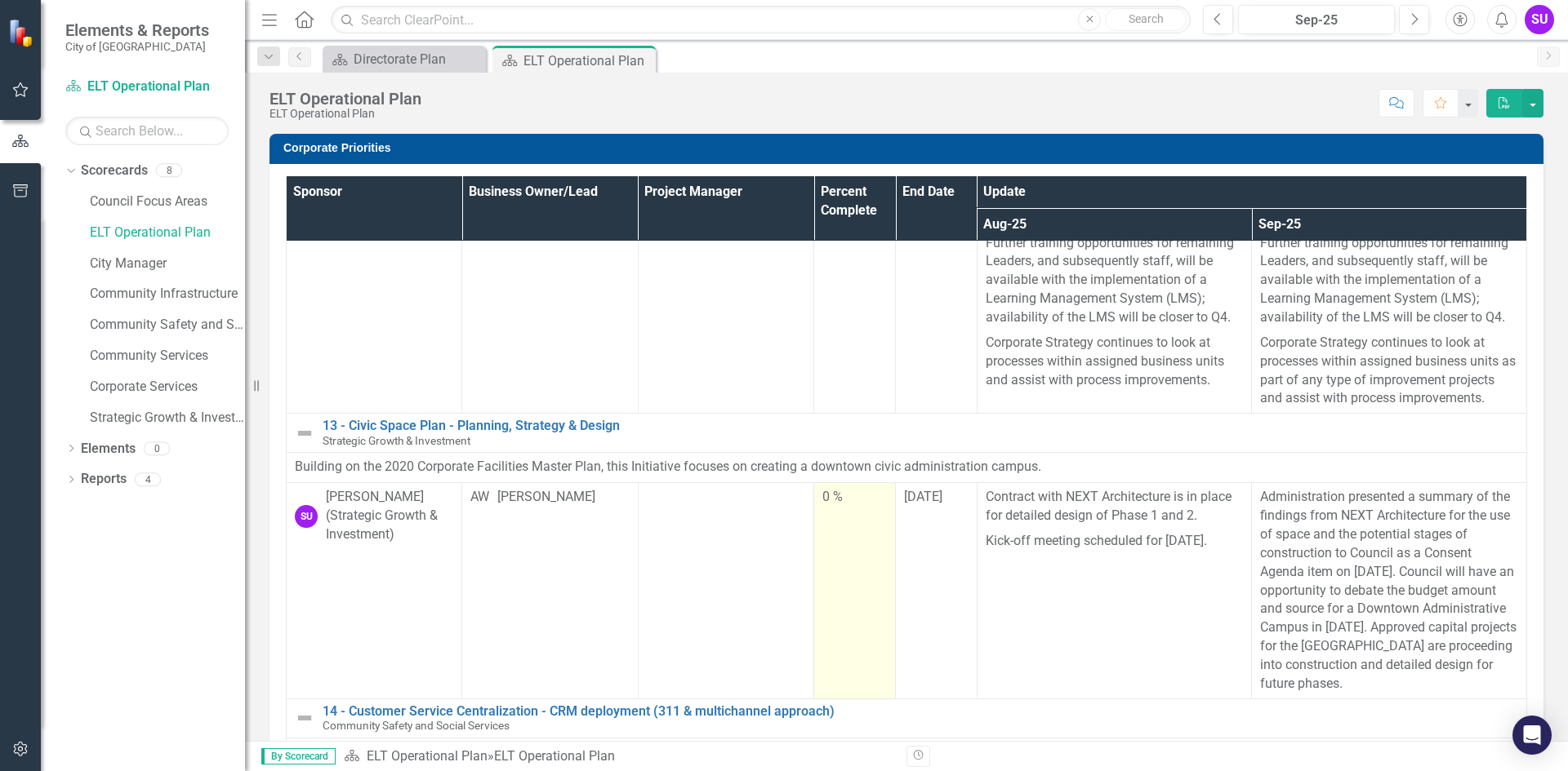
click at [822, 507] on div "0 %" at bounding box center [854, 498] width 64 height 19
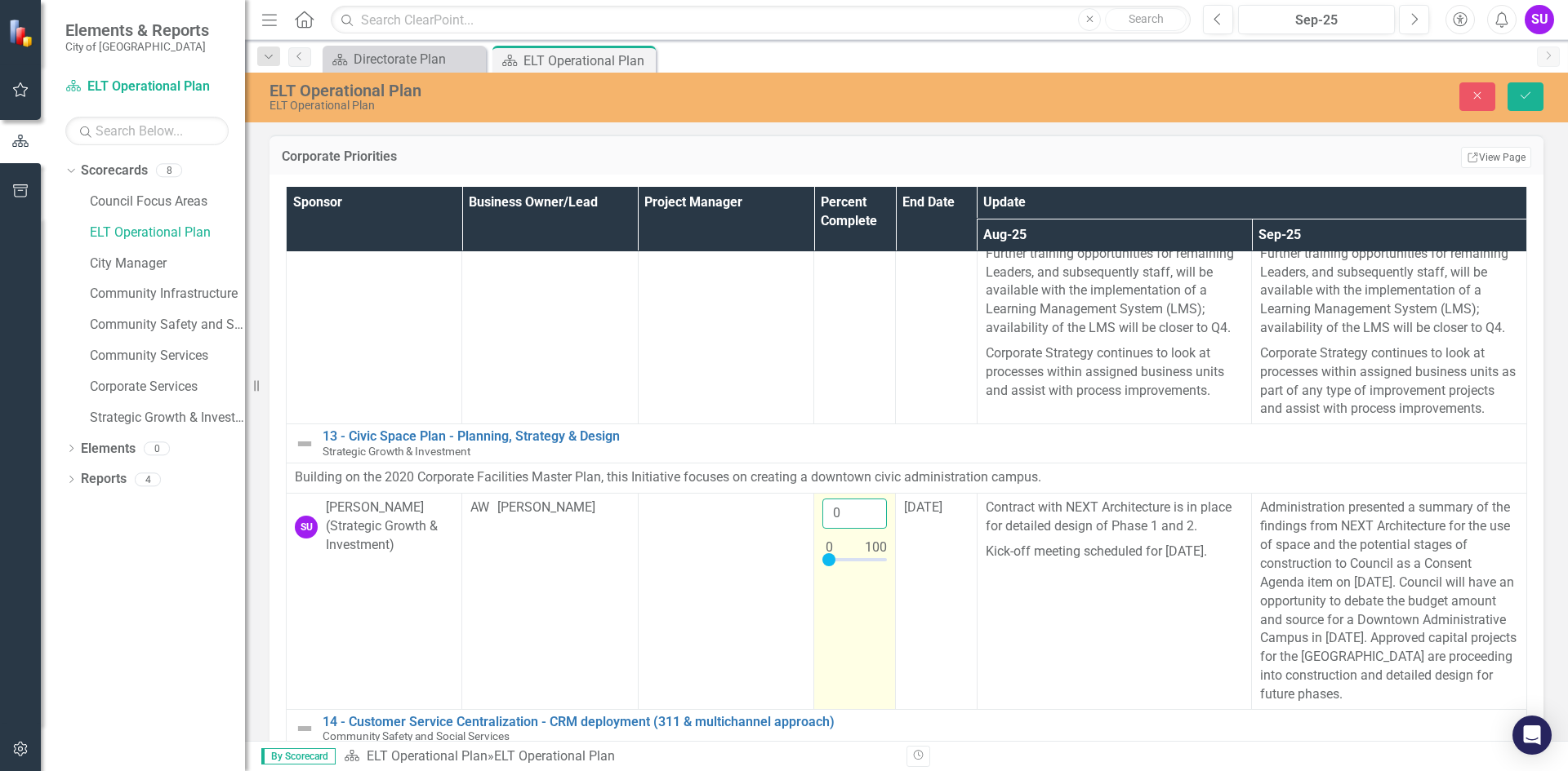
click at [826, 529] on input "0" at bounding box center [854, 513] width 64 height 30
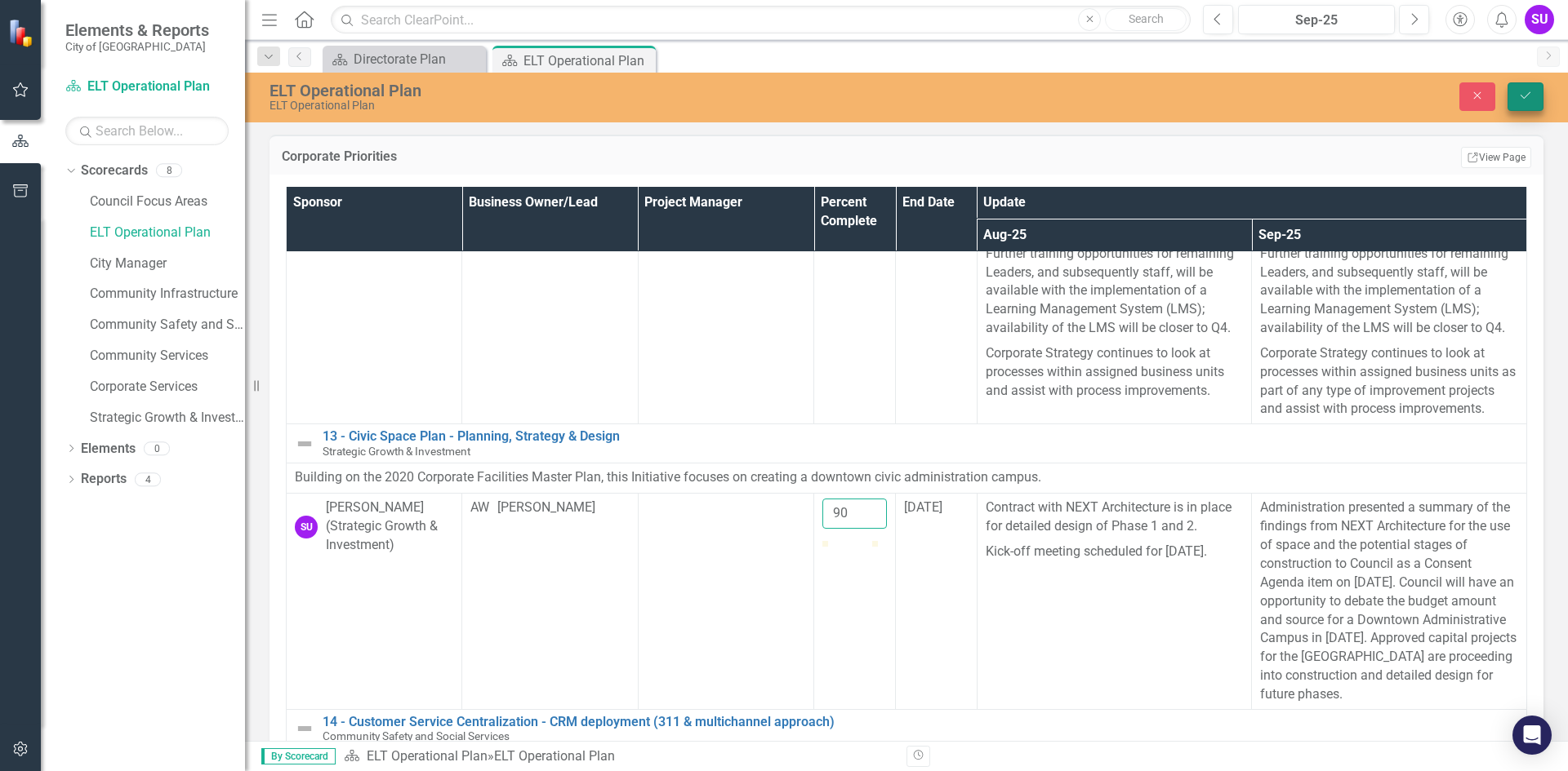
type input "90"
click at [1511, 88] on button "Save" at bounding box center [1525, 97] width 36 height 29
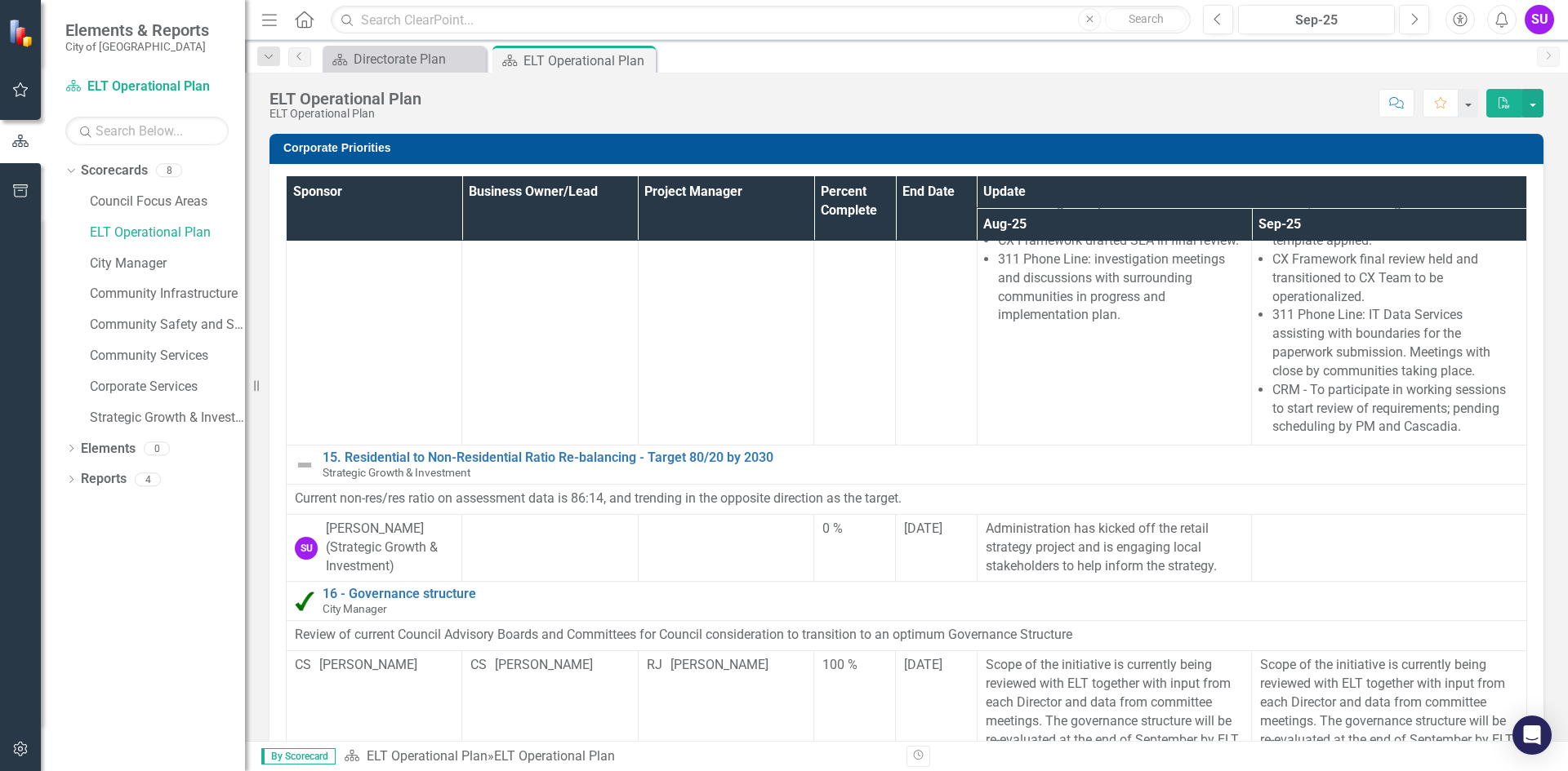
scroll to position [970, 0]
click at [822, 523] on td "0 %" at bounding box center [855, 549] width 82 height 67
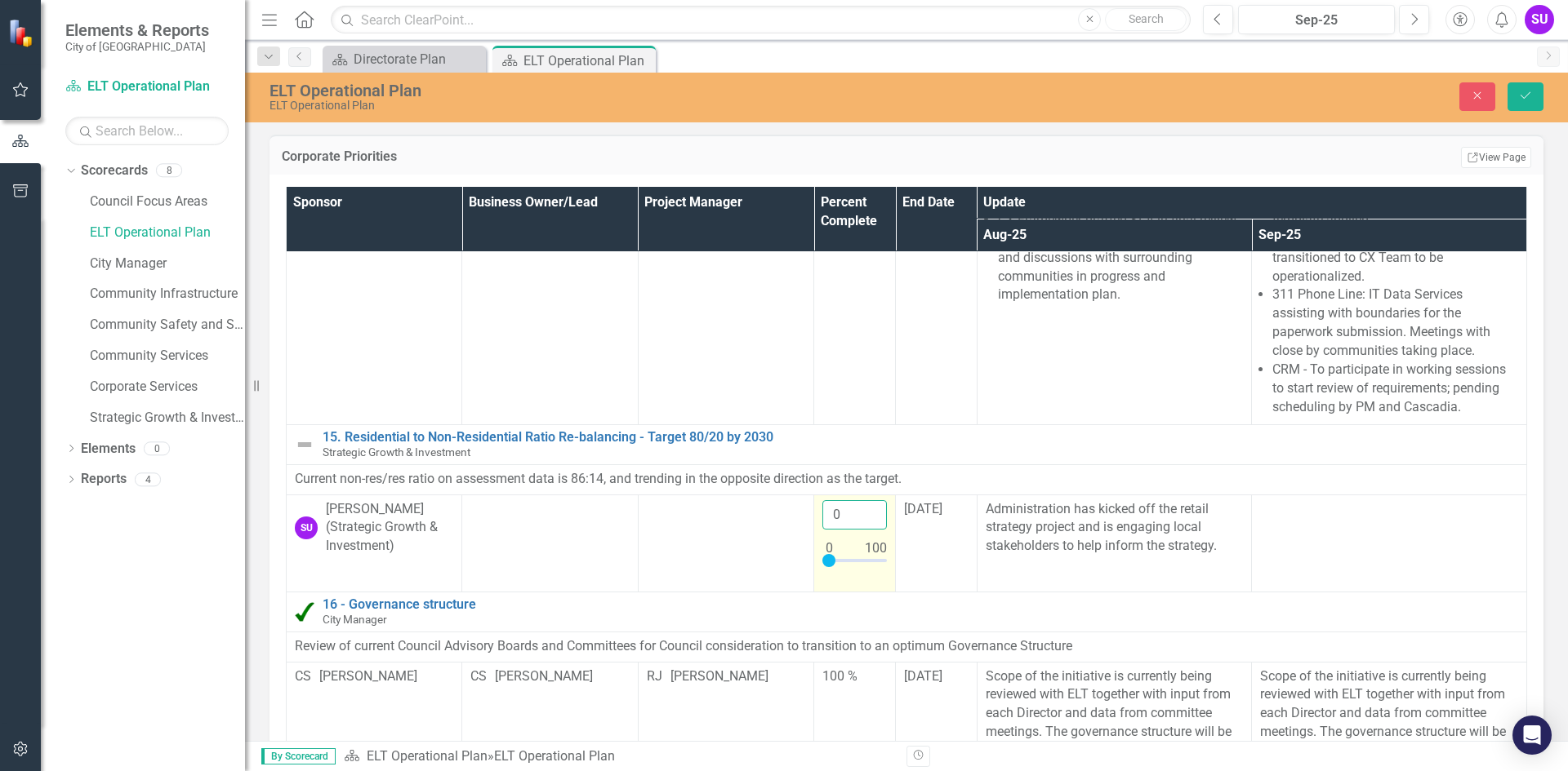
click at [822, 522] on input "0" at bounding box center [854, 514] width 64 height 30
type input "50"
click at [1537, 87] on button "Save" at bounding box center [1525, 97] width 36 height 29
